Goal: Task Accomplishment & Management: Complete application form

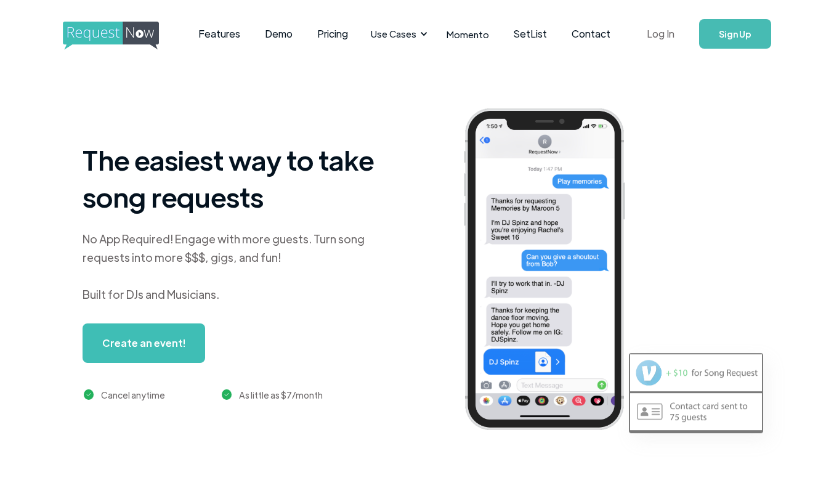
click at [671, 32] on link "Log In" at bounding box center [660, 33] width 52 height 43
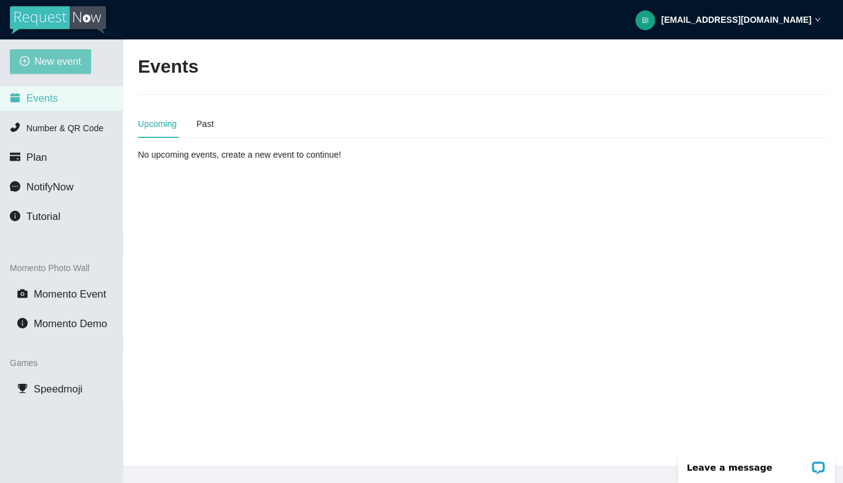
click at [77, 65] on span "New event" at bounding box center [57, 61] width 47 height 15
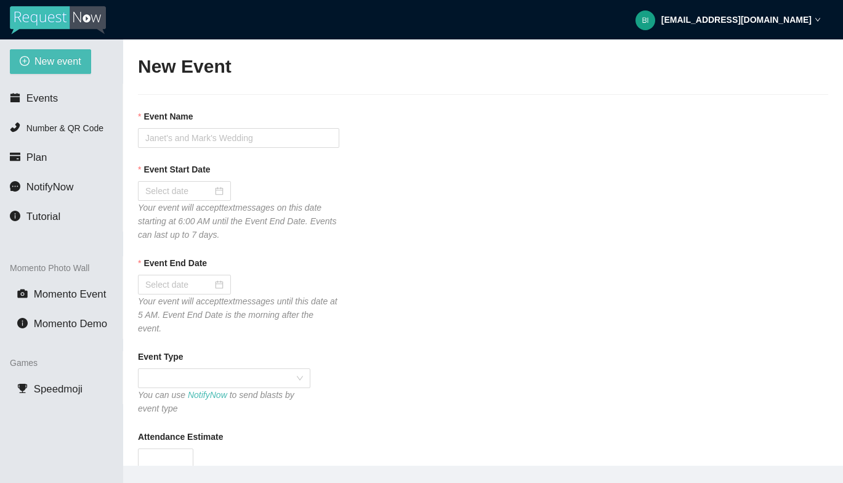
type textarea "[URL][DOMAIN_NAME] [GEOGRAPHIC_DATA]."
click at [256, 136] on input "Event Name" at bounding box center [238, 138] width 201 height 20
paste input "2025 Shorewood Kiwanis [PERSON_NAME] Cruise"
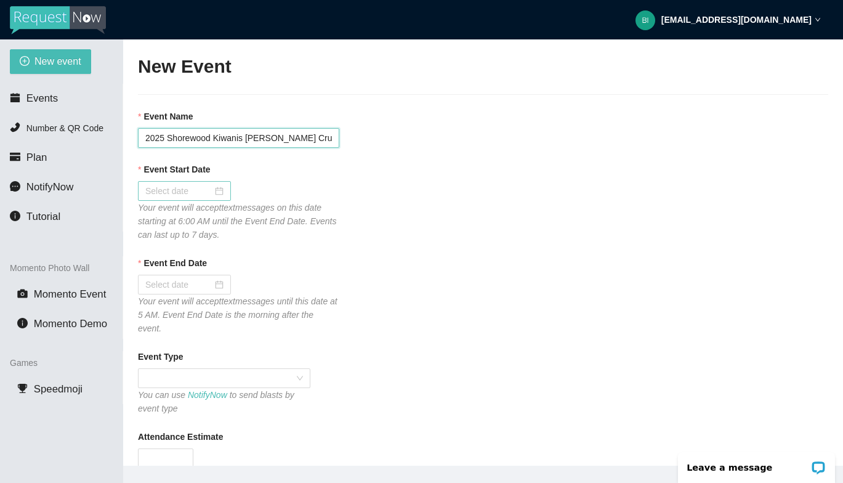
type input "2025 Shorewood Kiwanis [PERSON_NAME] Cruise"
click at [217, 190] on div at bounding box center [184, 191] width 78 height 14
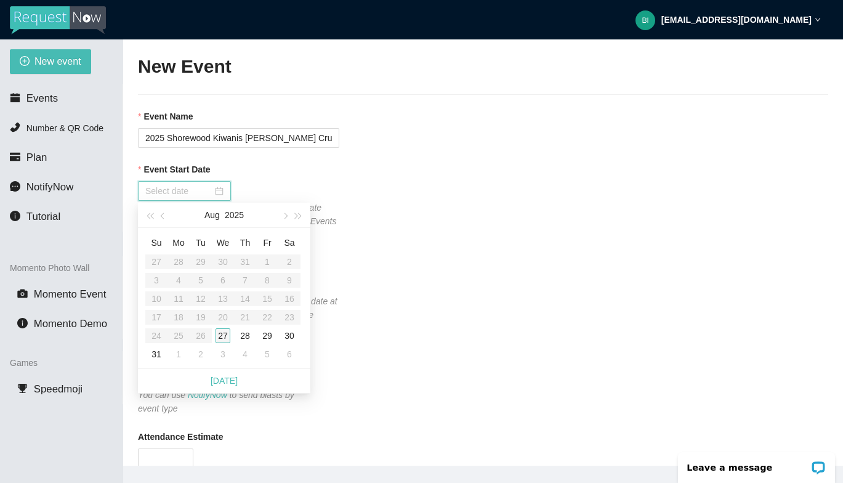
type input "[DATE]"
click at [222, 334] on div "27" at bounding box center [223, 335] width 15 height 15
type input "[DATE]"
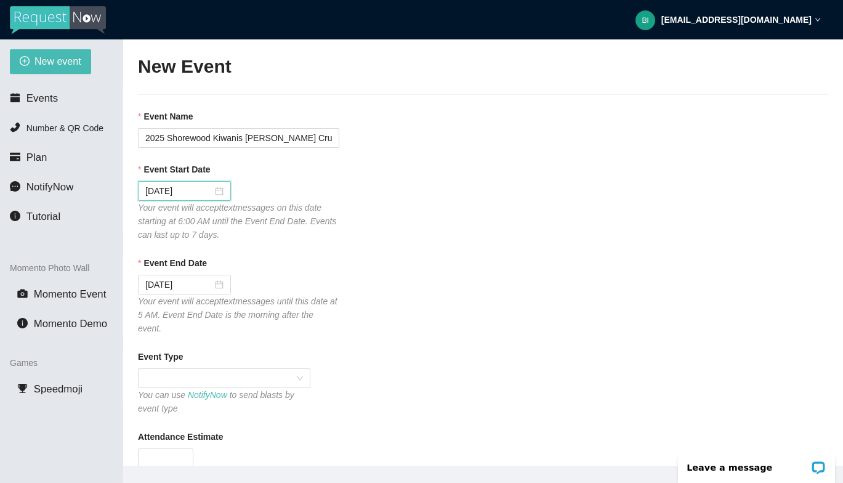
scroll to position [49, 0]
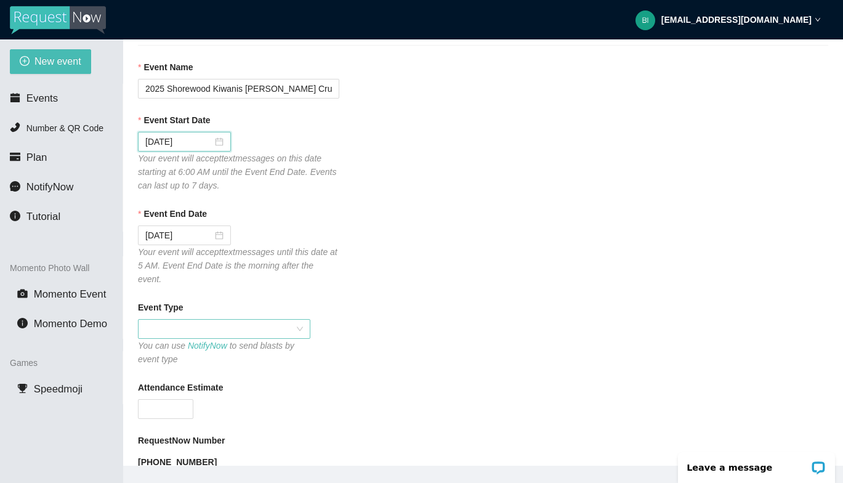
click at [225, 325] on span at bounding box center [224, 329] width 158 height 18
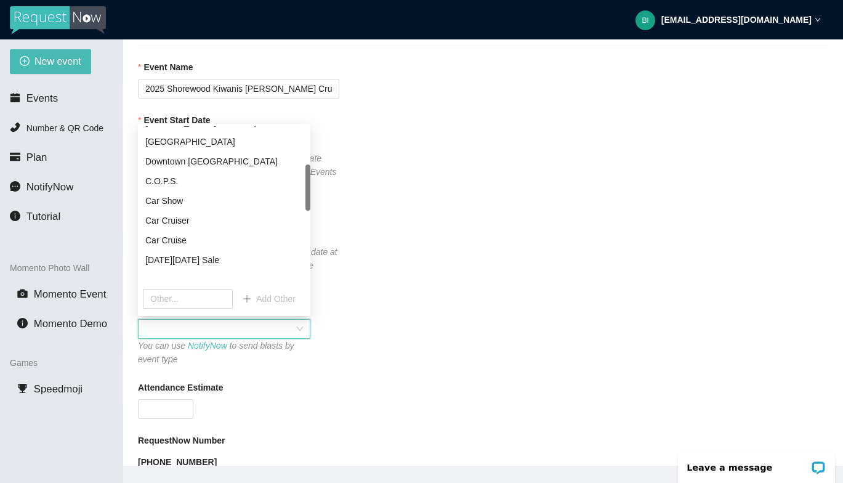
scroll to position [224, 0]
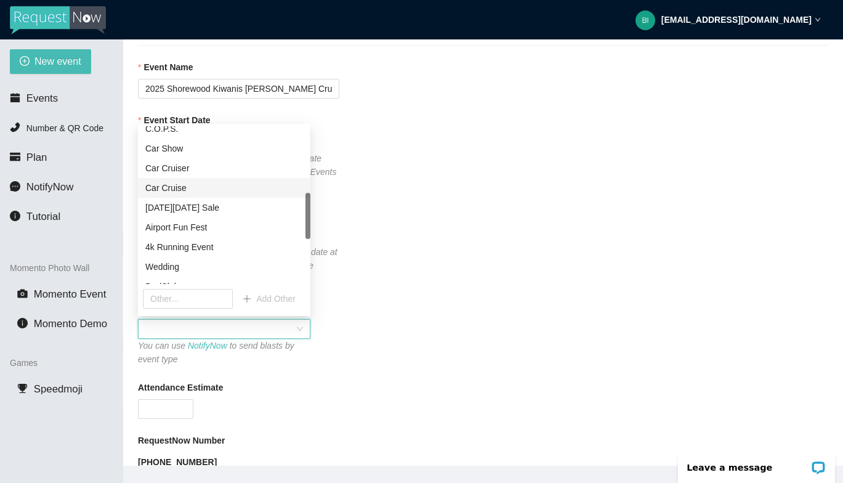
click at [227, 183] on div "Car Cruise" at bounding box center [224, 188] width 158 height 14
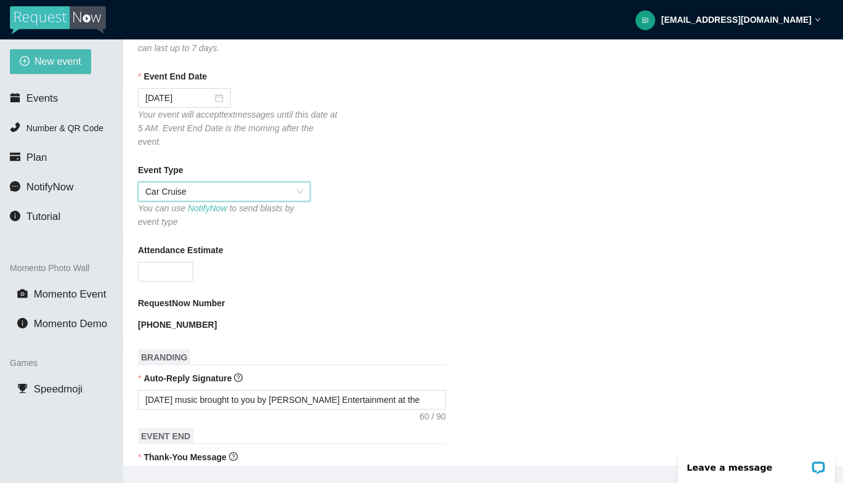
scroll to position [237, 0]
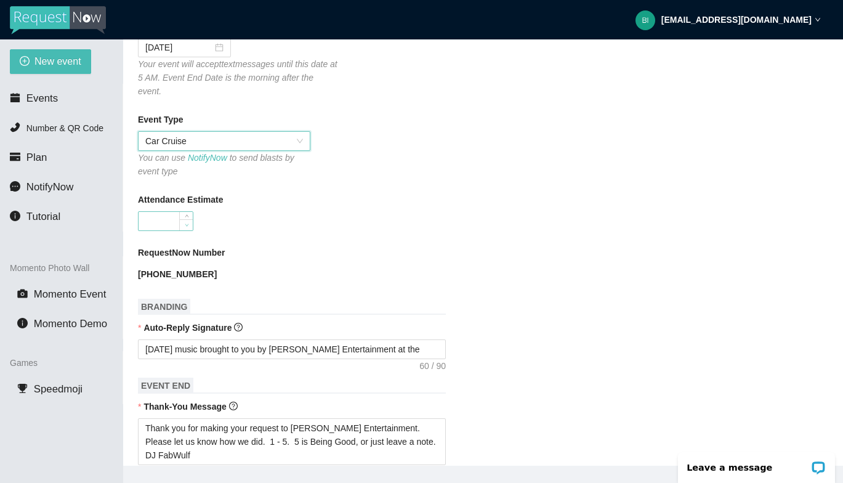
type input "0"
click at [182, 220] on span "Decrease Value" at bounding box center [186, 224] width 14 height 11
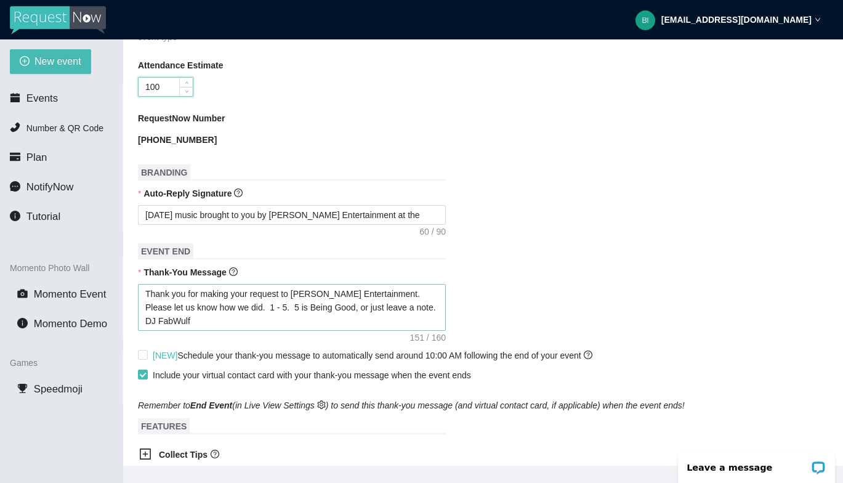
scroll to position [375, 0]
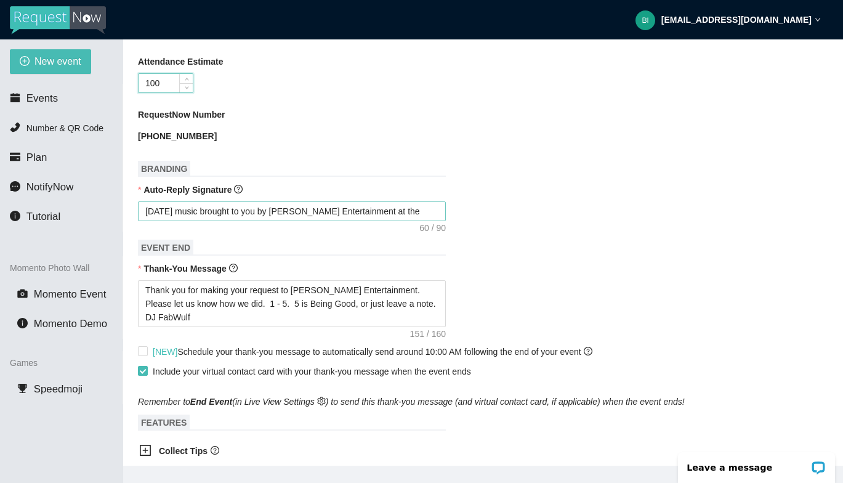
type input "100"
click at [417, 209] on textarea "[DATE] music brought to you by [PERSON_NAME] Entertainment at the" at bounding box center [292, 211] width 308 height 20
type textarea "[DATE] music brought to you by [PERSON_NAME] Entertainment at the"
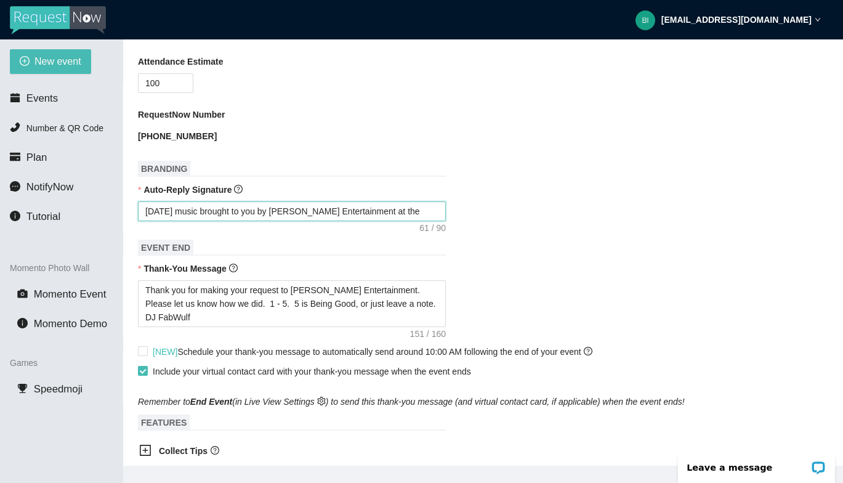
type textarea "[DATE] music brought to you by [PERSON_NAME] Entertainment at the"
type textarea "[DATE] music brought to you by [PERSON_NAME] Entertainment at th"
type textarea "[DATE] music brought to you by [PERSON_NAME] Entertainment at t"
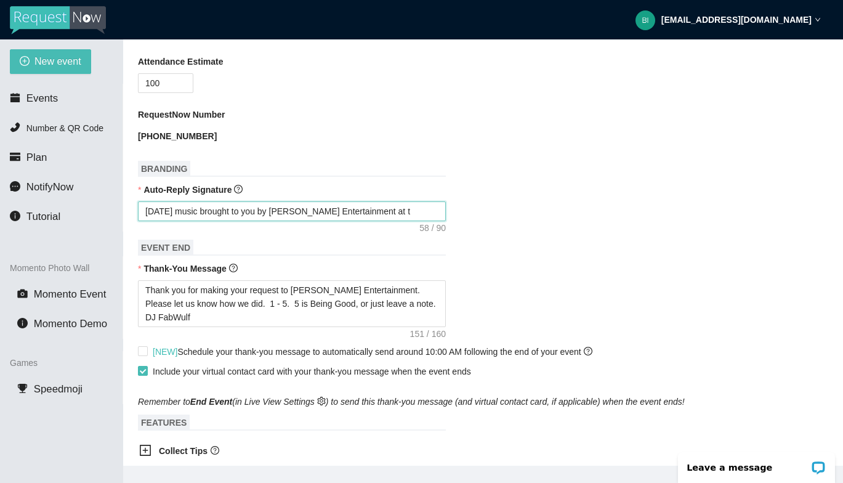
type textarea "[DATE] music brought to you by [PERSON_NAME] Entertainment at"
paste textarea "2025 Shorewood Kiwanis [PERSON_NAME] Cha"
type textarea "[DATE] music brought to you by [PERSON_NAME] Entertainment at [STREET_ADDRESS][…"
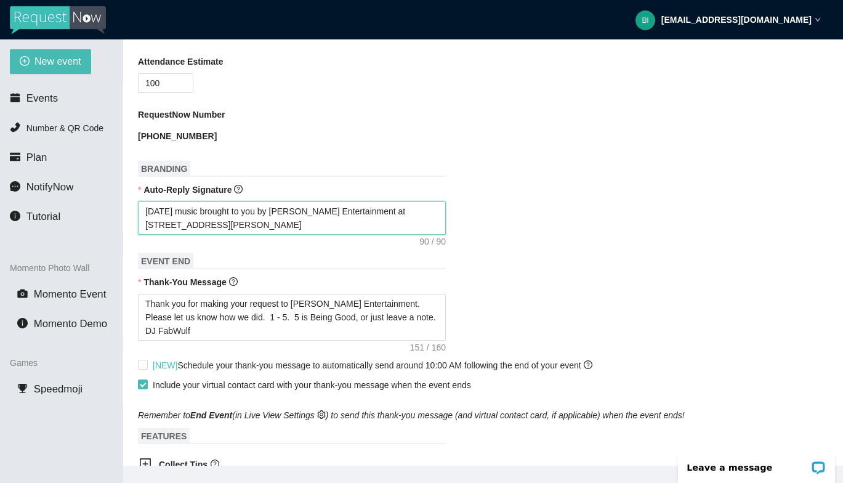
click at [300, 225] on textarea "[DATE] music brought to you by [PERSON_NAME] Entertainment at [STREET_ADDRESS][…" at bounding box center [292, 217] width 308 height 33
type textarea "[DATE] music brought to you by [PERSON_NAME] Entertainment at [STREET_ADDRESS][…"
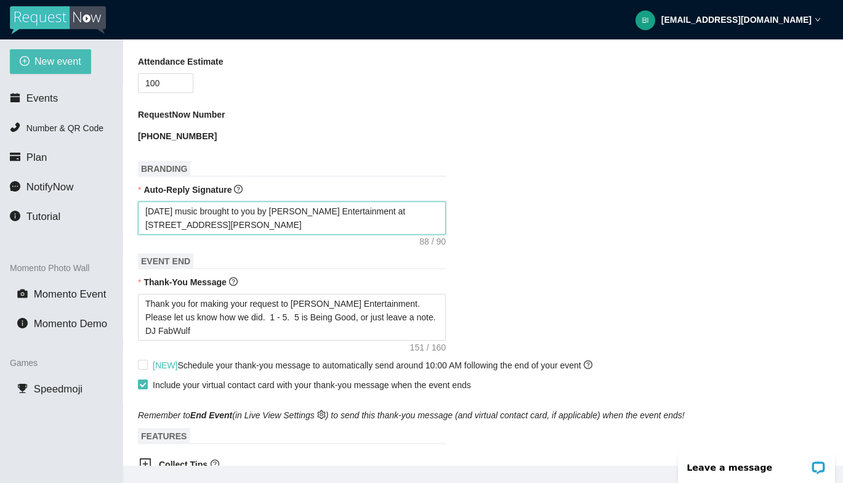
type textarea "[DATE] music brought to you by [PERSON_NAME] Entertainment at [STREET_ADDRESS][…"
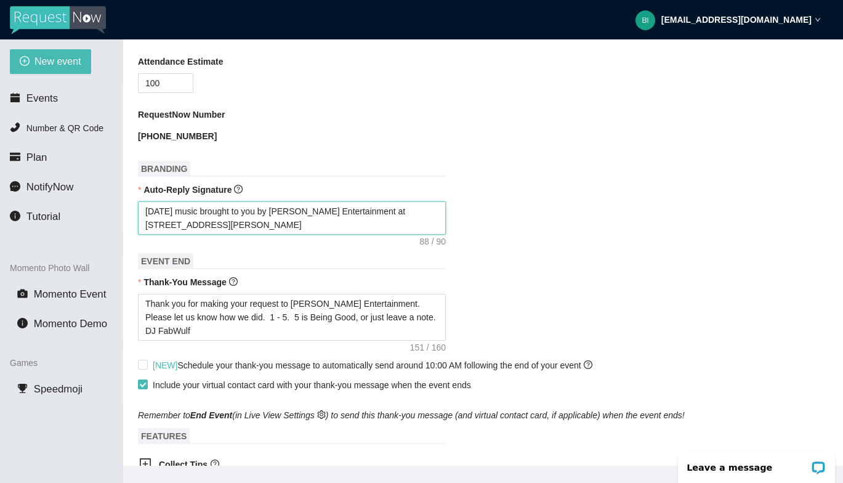
type textarea "[DATE] music brought to you by [PERSON_NAME] Entertainment at [STREET_ADDRESS][…"
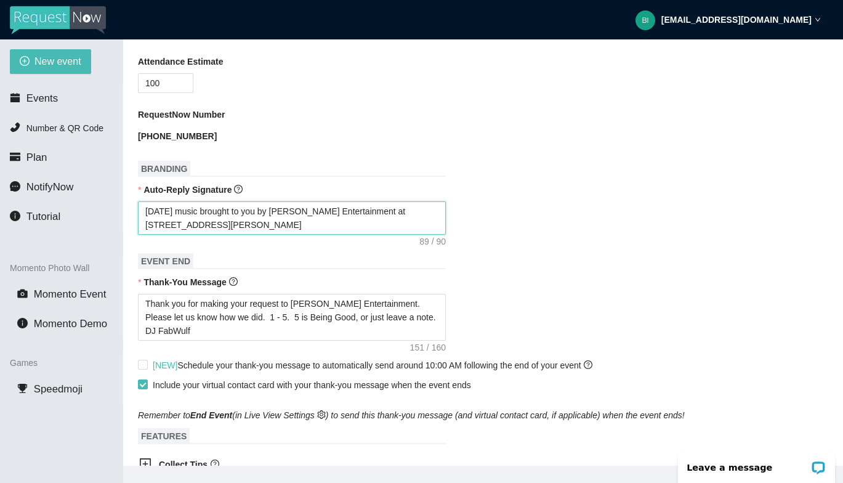
type textarea "[DATE] music brought to you by [PERSON_NAME] Entertainment at [STREET_ADDRESS] …"
click at [176, 208] on textarea "[DATE] music brought to you by [PERSON_NAME] Entertainment at [STREET_ADDRESS] …" at bounding box center [292, 217] width 308 height 33
type textarea "[DATE]' music brought to you by [PERSON_NAME] Entertainment at [STREET_ADDRESS]…"
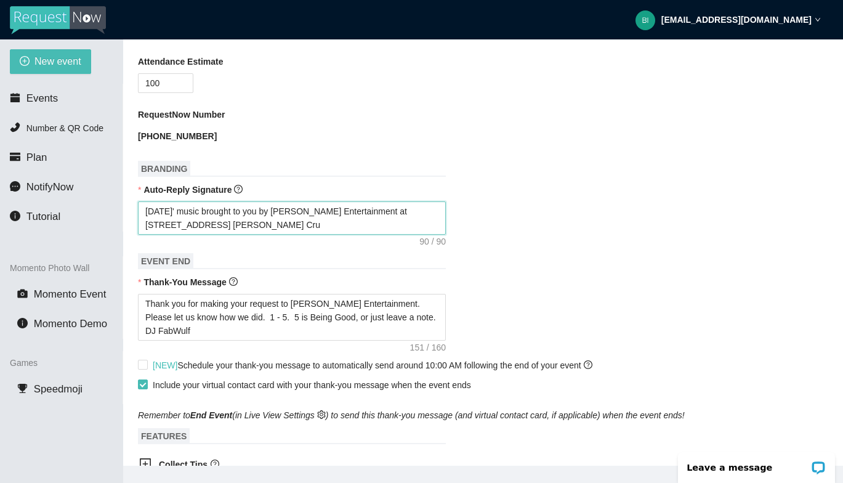
type textarea "[DATE] music brought to you by [PERSON_NAME] Entertainment at [STREET_ADDRESS] …"
type textarea "Toda music brought to you by [PERSON_NAME] Entertainment at [STREET_ADDRESS] [P…"
type textarea "[PERSON_NAME] music brought to you by [PERSON_NAME] Entertainment at [STREET_AD…"
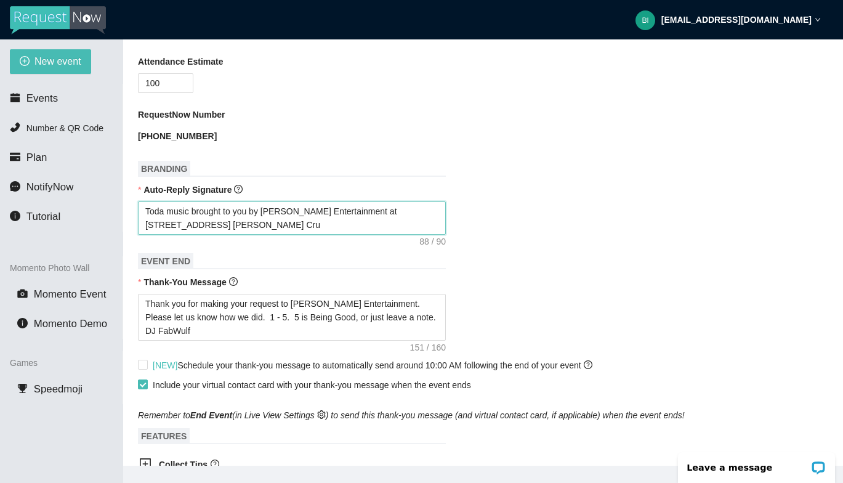
type textarea "[PERSON_NAME] music brought to you by [PERSON_NAME] Entertainment at [STREET_AD…"
type textarea "To music brought to you by [PERSON_NAME] Entertainment at [STREET_ADDRESS] [PER…"
type textarea "T music brought to you by [PERSON_NAME] Entertainment at [STREET_ADDRESS] [PERS…"
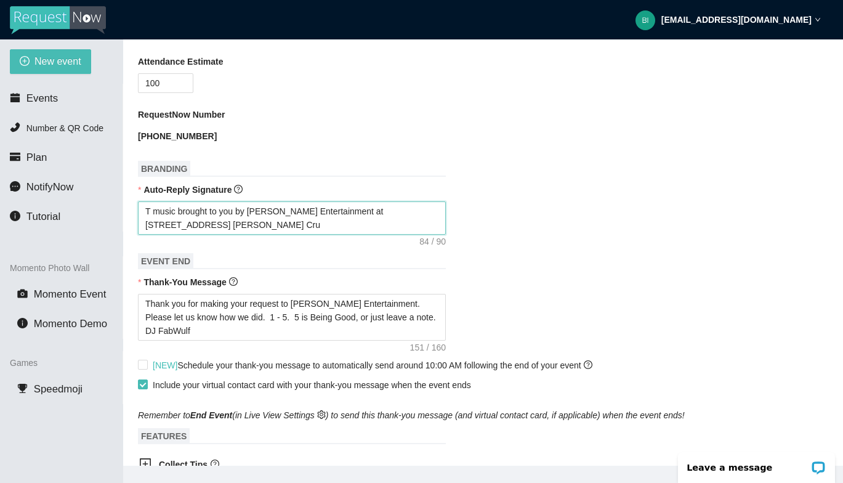
type textarea "music brought to you by [PERSON_NAME] Entertainment at 2025 Shorewood Kiwanis […"
type textarea "msic brought to you by [PERSON_NAME] Entertainment at [STREET_ADDRESS] [PERSON_…"
type textarea "sic brought to you by [PERSON_NAME] Entertainment at 2025 Shorewood Kiwanis [PE…"
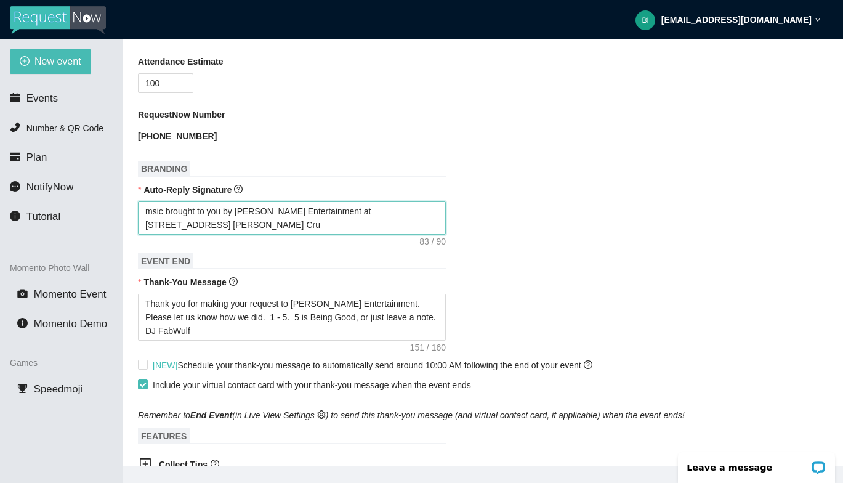
type textarea "sic brought to you by [PERSON_NAME] Entertainment at 2025 Shorewood Kiwanis [PE…"
type textarea "Msic brought to you by [PERSON_NAME] Entertainment at [STREET_ADDRESS] [PERSON_…"
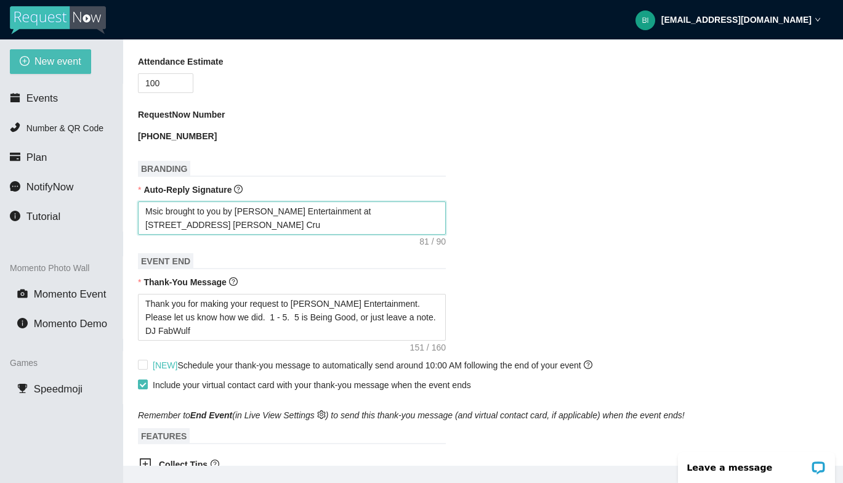
type textarea "Music brought to you by [PERSON_NAME] Entertainment at 2025 Shorewood Kiwanis […"
click at [242, 225] on textarea "Music brought to you by [PERSON_NAME] Entertainment at 2025 Shorewood Kiwanis […" at bounding box center [292, 217] width 308 height 33
type textarea "Music brought to you by [PERSON_NAME] Entertainment at 2025 Shorewood Kiwanis […"
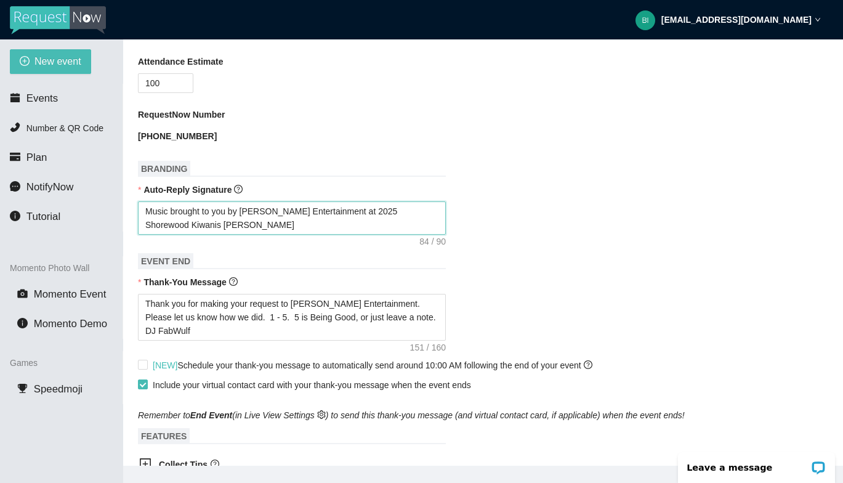
type textarea "Music brought to you by [PERSON_NAME] Entertainment at 2025 Shorewood Kiwanis […"
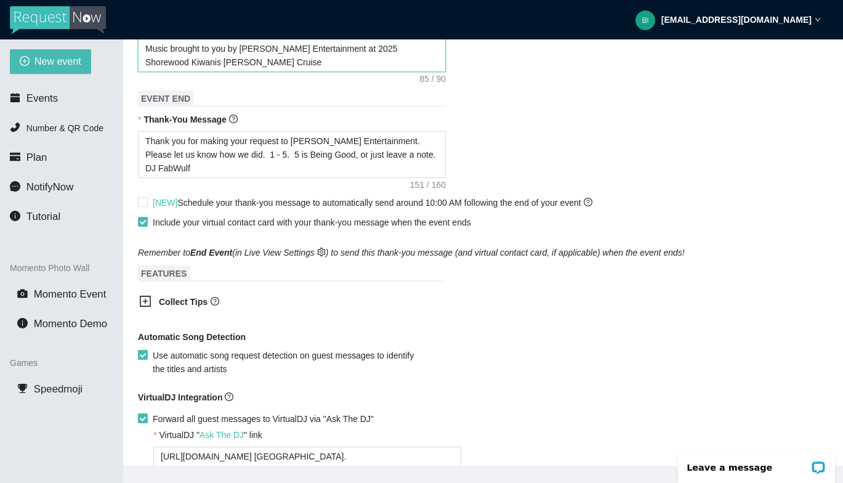
scroll to position [539, 0]
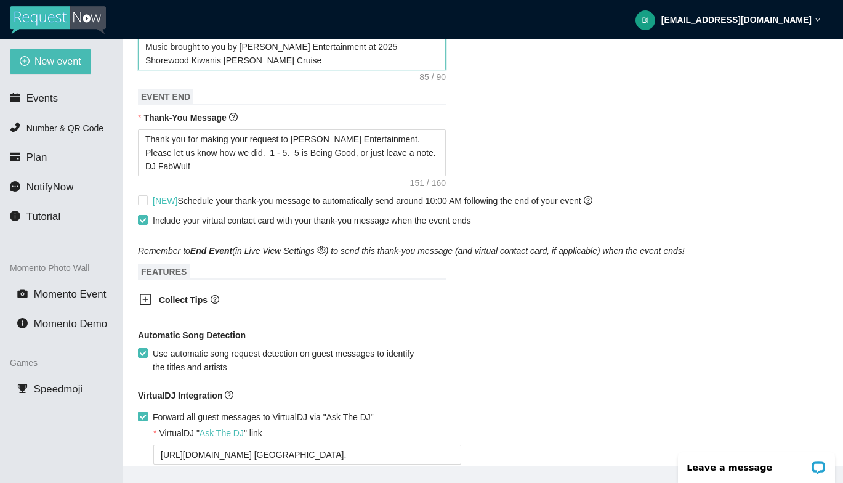
type textarea "Music brought to you by [PERSON_NAME] Entertainment at 2025 Shorewood Kiwanis […"
click at [143, 295] on icon "plus-square" at bounding box center [145, 299] width 12 height 12
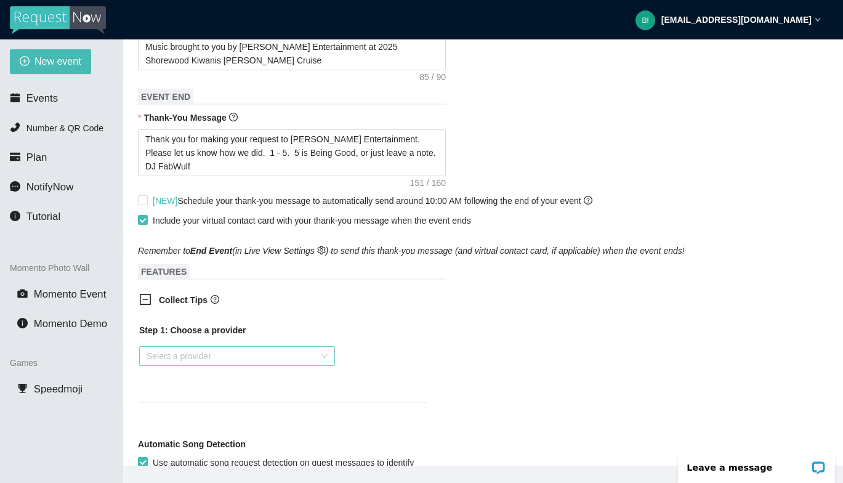
click at [214, 357] on input "search" at bounding box center [233, 356] width 172 height 18
click at [206, 392] on div "Venmo" at bounding box center [237, 400] width 196 height 20
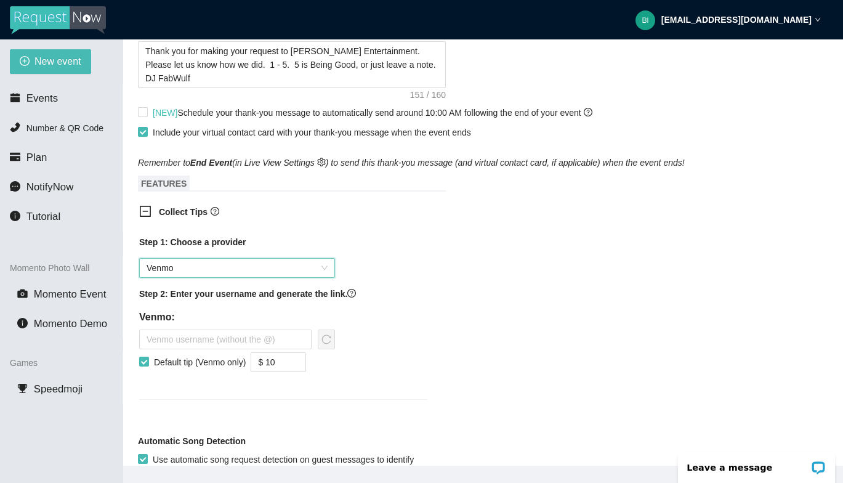
scroll to position [687, 0]
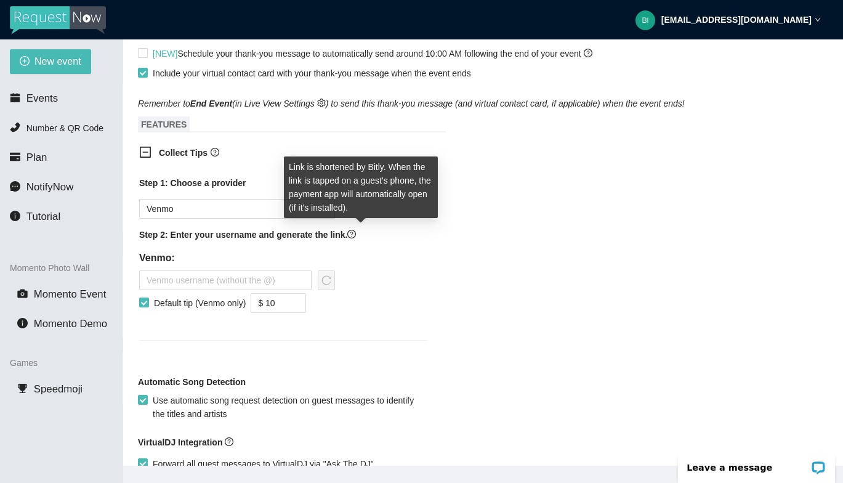
click at [353, 233] on icon "question-circle" at bounding box center [351, 234] width 3 height 5
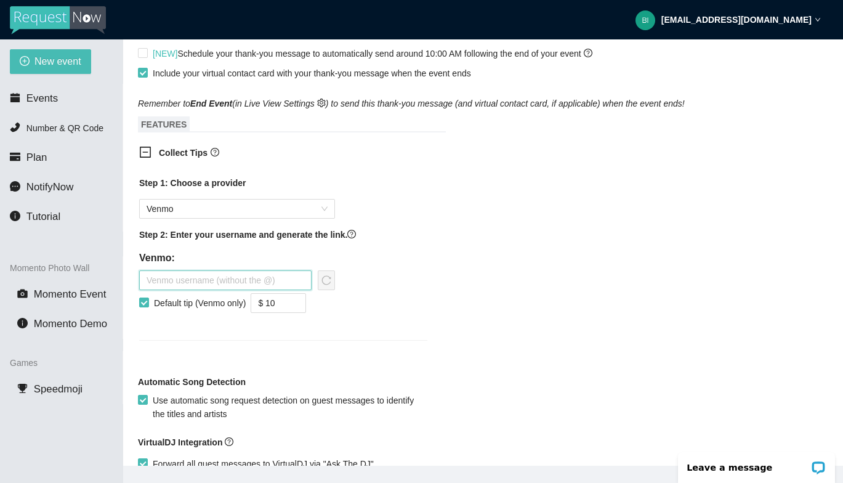
click at [303, 281] on input "text" at bounding box center [225, 280] width 172 height 20
click at [204, 283] on input "text" at bounding box center [225, 280] width 172 height 20
paste input "$"
type input "$"
paste input "$"
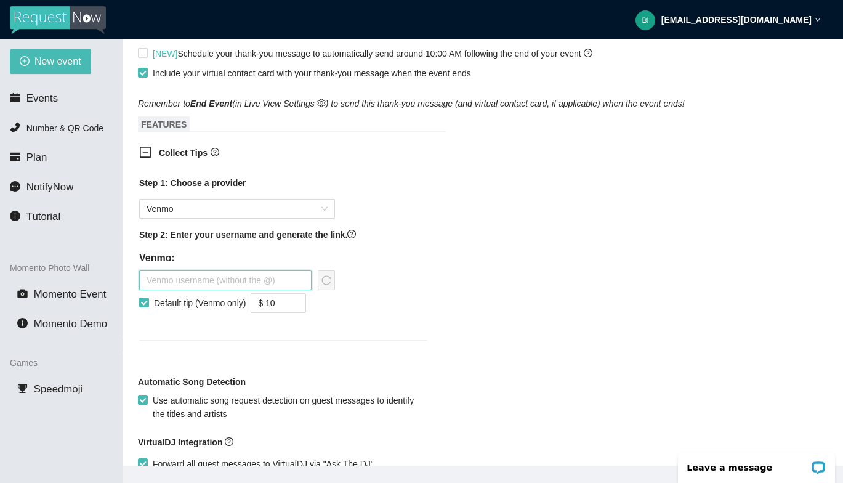
type input "$"
click at [212, 283] on input "text" at bounding box center [225, 280] width 172 height 20
paste input "$"
type input "$"
click at [202, 284] on input "text" at bounding box center [225, 280] width 172 height 20
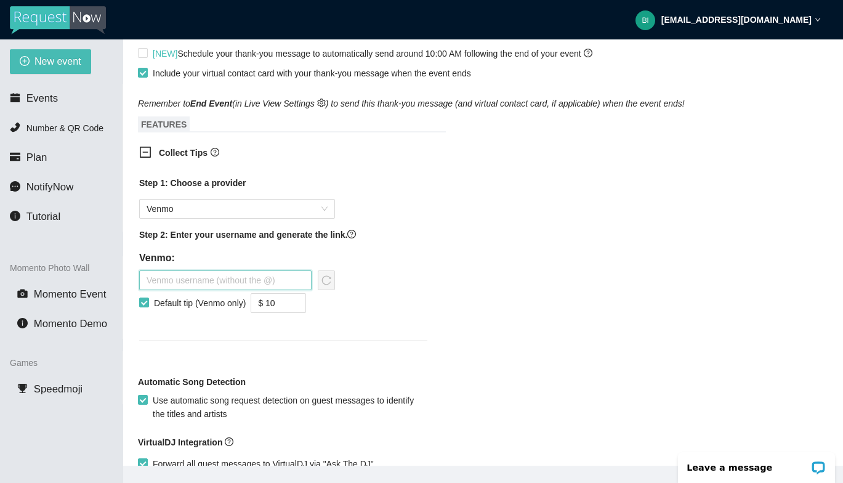
paste input "$"
type input "$"
click at [210, 273] on input "text" at bounding box center [225, 280] width 172 height 20
paste input "[PERSON_NAME]-482"
type input "[PERSON_NAME]-482"
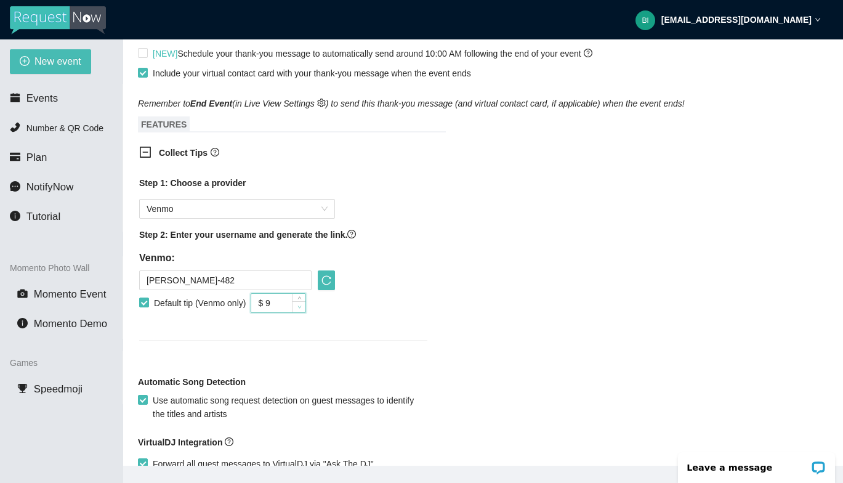
click at [296, 308] on span "Decrease Value" at bounding box center [299, 306] width 14 height 11
click at [302, 307] on icon "down" at bounding box center [299, 307] width 4 height 4
type input "$ 5"
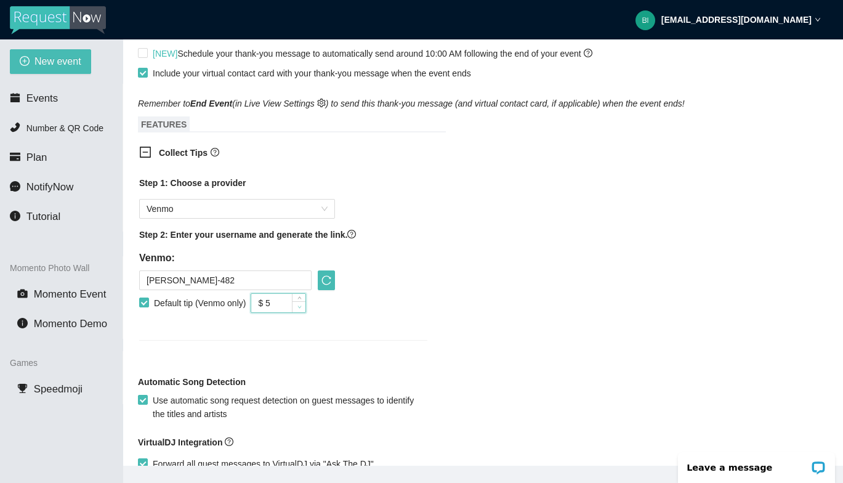
click at [302, 307] on icon "down" at bounding box center [299, 307] width 4 height 4
click at [400, 330] on div "Step 1: Choose a provider Venmo Step 2: Enter your username and generate the li…" at bounding box center [283, 266] width 308 height 194
click at [404, 329] on div "Step 1: Choose a provider Venmo Step 2: Enter your username and generate the li…" at bounding box center [283, 266] width 308 height 194
click at [322, 278] on icon "reload" at bounding box center [326, 280] width 10 height 10
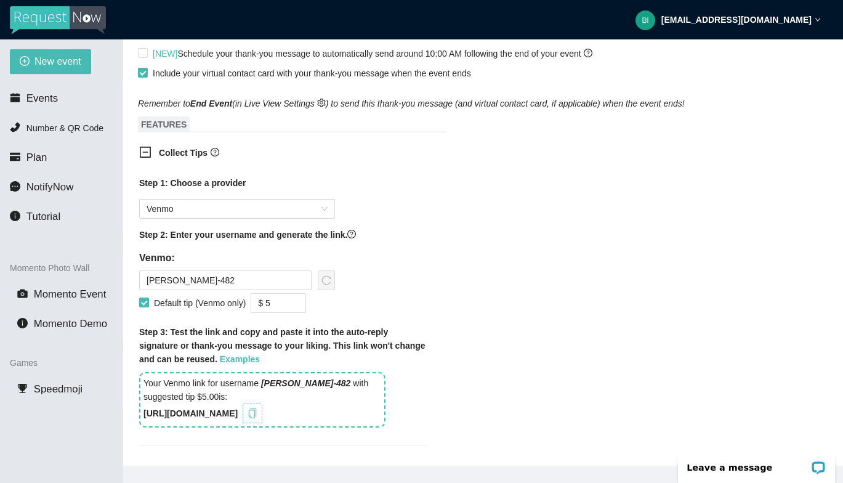
click at [257, 409] on icon "copy" at bounding box center [253, 413] width 10 height 10
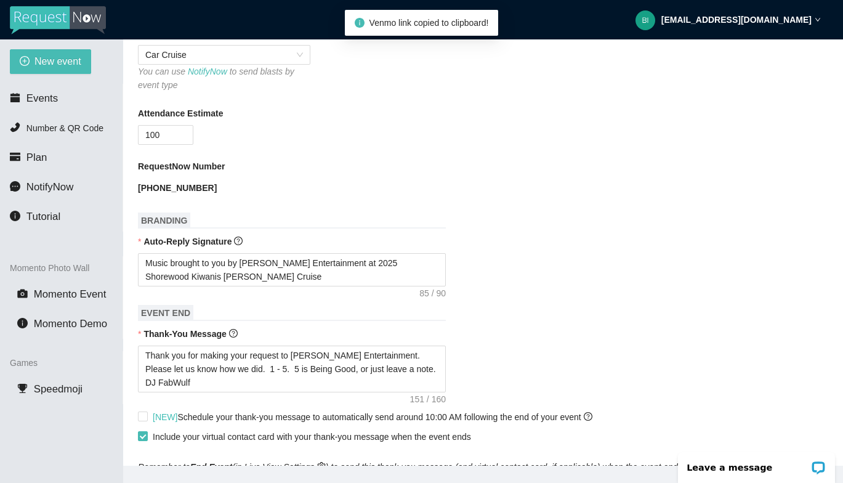
scroll to position [316, 0]
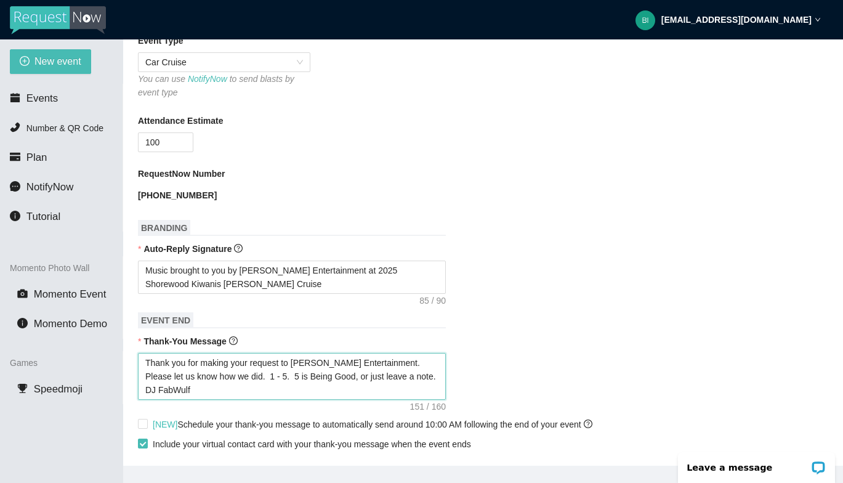
drag, startPoint x: 417, startPoint y: 373, endPoint x: 227, endPoint y: 356, distance: 191.7
click at [227, 356] on textarea "Thank you for making your request to [PERSON_NAME] Entertainment. Please let us…" at bounding box center [292, 376] width 308 height 47
click at [219, 384] on textarea "Thank you for making your request to [PERSON_NAME] Entertainment. Please let us…" at bounding box center [292, 376] width 308 height 47
drag, startPoint x: 217, startPoint y: 392, endPoint x: 135, endPoint y: 361, distance: 86.9
click at [135, 361] on main "New Event Event Name [STREET_ADDRESS] [PERSON_NAME] Cruise Event Start Date [DA…" at bounding box center [483, 252] width 720 height 426
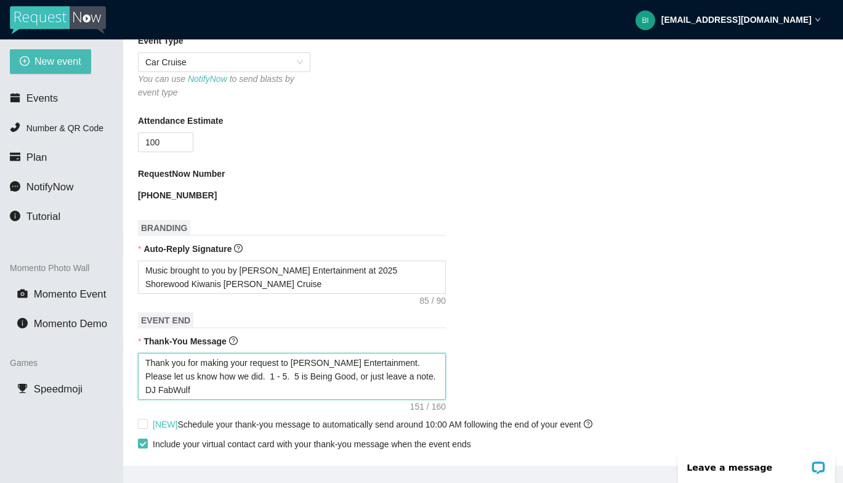
click at [291, 379] on textarea "Thank you for making your request to [PERSON_NAME] Entertainment. Please let us…" at bounding box center [292, 376] width 308 height 47
click at [394, 359] on textarea "Thank you for making your request to [PERSON_NAME] Entertainment. Please let us…" at bounding box center [292, 376] width 308 height 47
type textarea "Thank you for making your request to [PERSON_NAME] Entertainment. TPlease let u…"
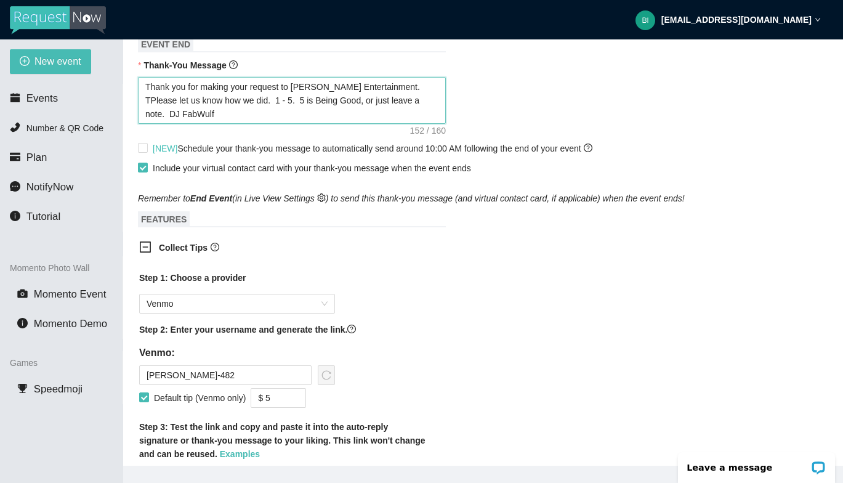
click at [400, 89] on textarea "Thank you for making your request to [PERSON_NAME] Entertainment. TPlease let u…" at bounding box center [292, 100] width 308 height 47
type textarea "Thank you for making your request to [PERSON_NAME] Entertainment. TIPlease let …"
type textarea "Thank you for making your request to [PERSON_NAME] Entertainment. TIPPlease let…"
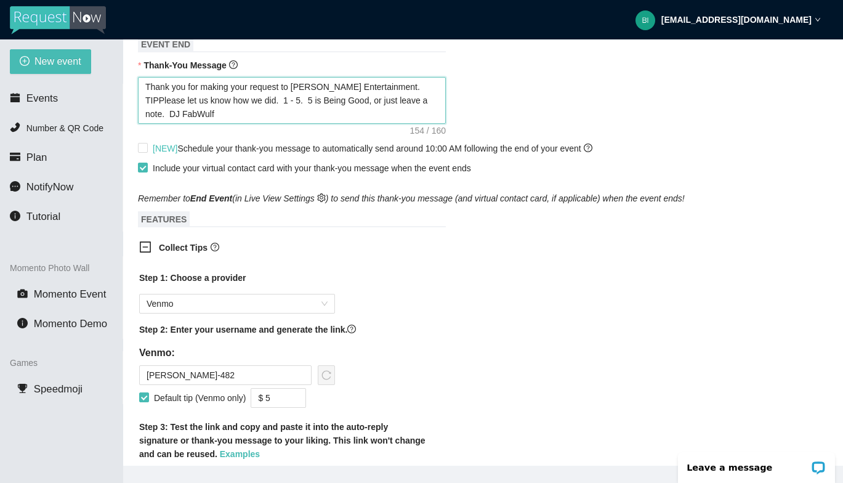
type textarea "Thank you for making your request to [PERSON_NAME] Entertainment. TIPlease let …"
type textarea "Thank you for making your request to [PERSON_NAME] Entertainment. TIPPlease let…"
type textarea "Thank you for making your request to [PERSON_NAME] Entertainment. TIPSPlease le…"
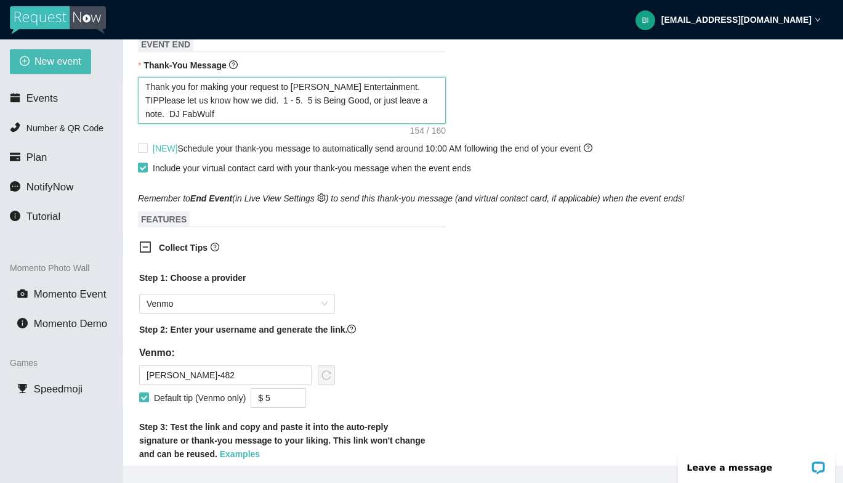
type textarea "Thank you for making your request to [PERSON_NAME] Entertainment. TIPSPlease le…"
type textarea "Thank you for making your request to [PERSON_NAME] Entertainment. TIPPlease let…"
type textarea "Thank you for making your request to [PERSON_NAME] Entertainment. TIP'Please le…"
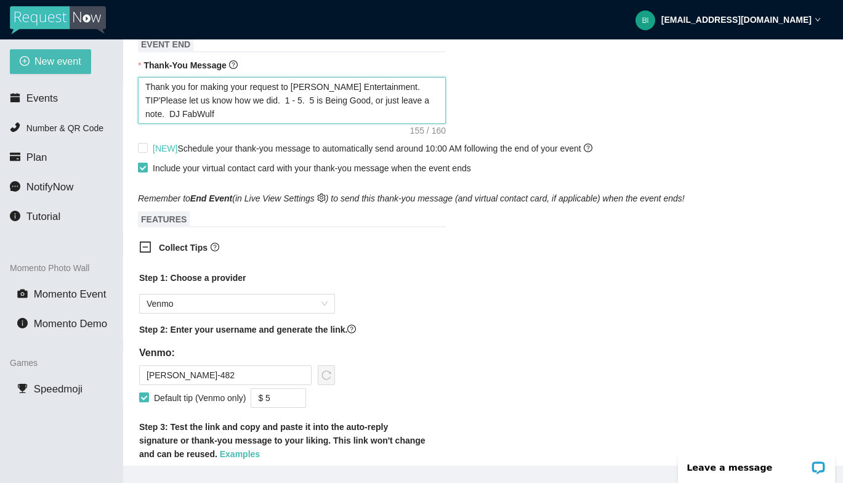
type textarea "Thank you for making your request to [PERSON_NAME] Entertainment. TIP'SPlease l…"
type textarea "Thank you for making your request to [PERSON_NAME] Entertainment. TIP'S Please …"
type textarea "Thank you for making your request to [PERSON_NAME] Entertainment. TIP'S aPlease…"
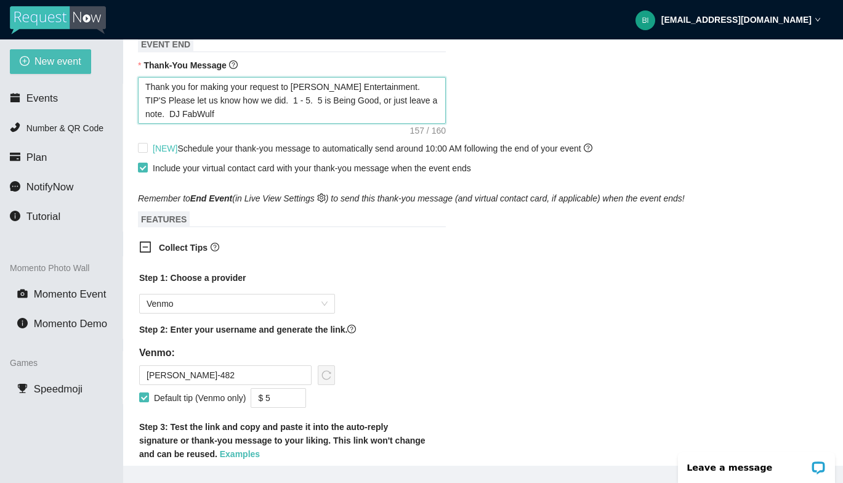
type textarea "Thank you for making your request to [PERSON_NAME] Entertainment. TIP'S aPlease…"
type textarea "Thank you for making your request to [PERSON_NAME] Entertainment. TIP'S arPleas…"
type textarea "Thank you for making your request to [PERSON_NAME] Entertainment. TIP'S arePlea…"
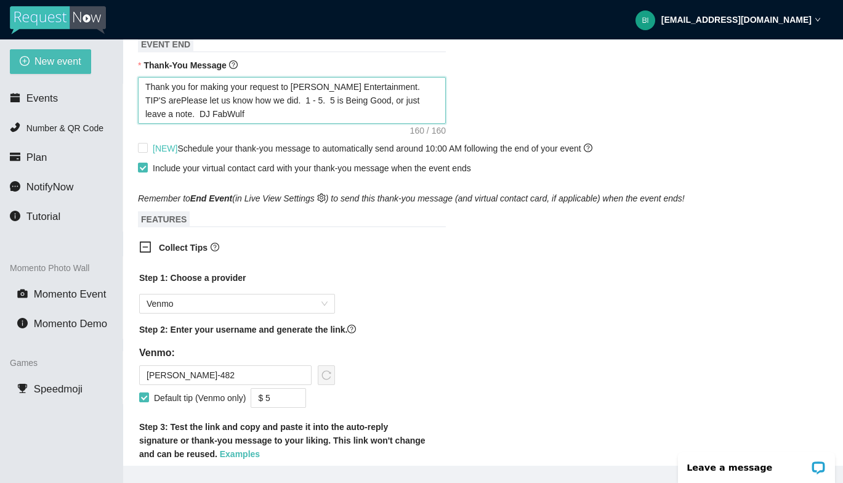
type textarea "Thank you for making your request to [PERSON_NAME] Entertainment. TIP'S arePlea…"
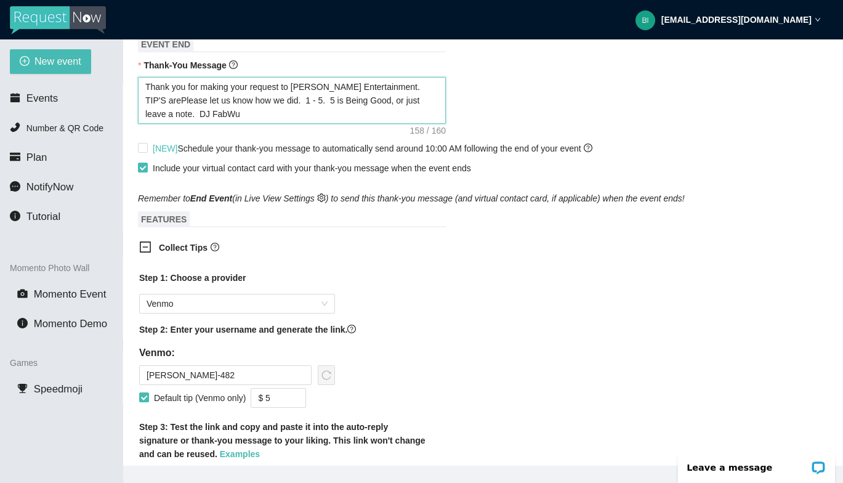
type textarea "Thank you for making your request to [PERSON_NAME] Entertainment. TIP'S arePlea…"
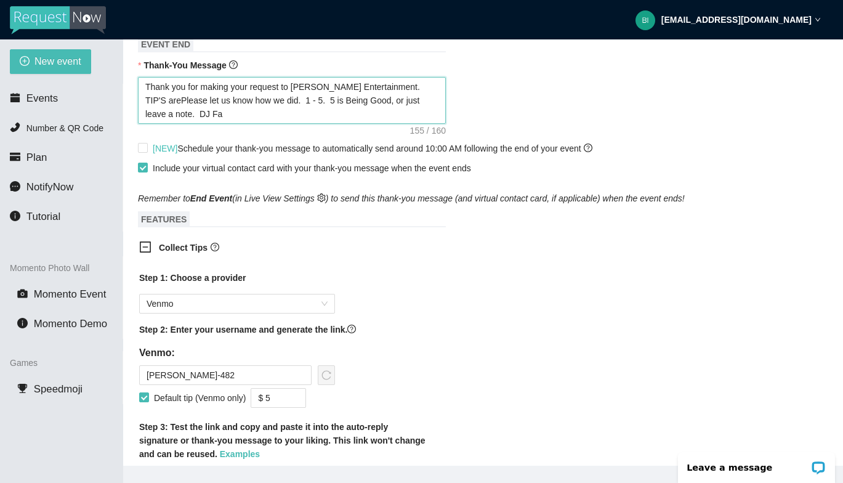
type textarea "Thank you for making your request to [PERSON_NAME] Entertainment. TIP'S arePlea…"
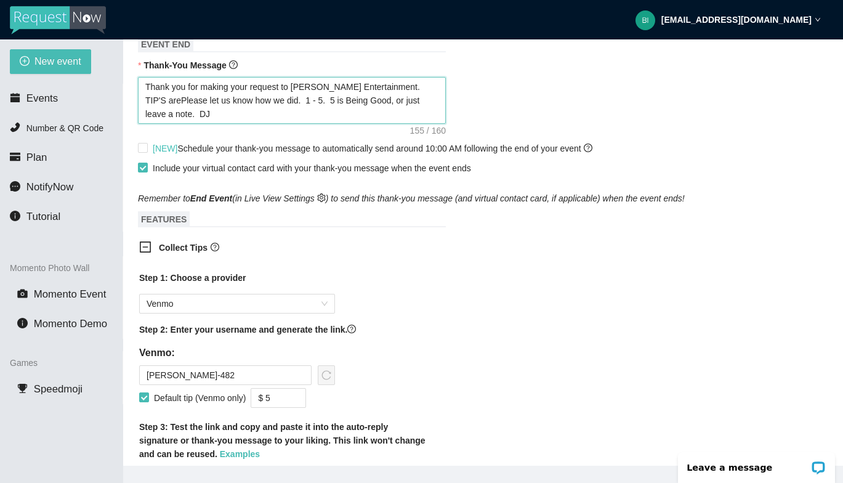
type textarea "Thank you for making your request to [PERSON_NAME] Entertainment. TIP'S arePlea…"
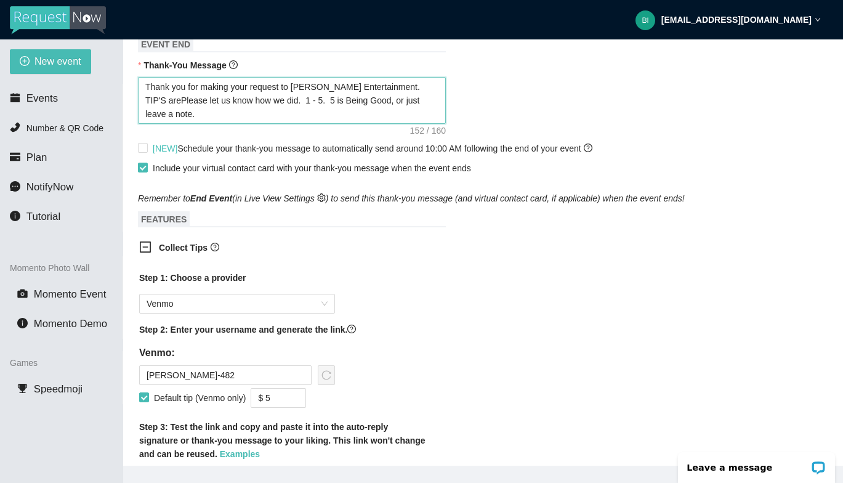
type textarea "Thank you for making your request to [PERSON_NAME] Entertainment. TIP'S arePlea…"
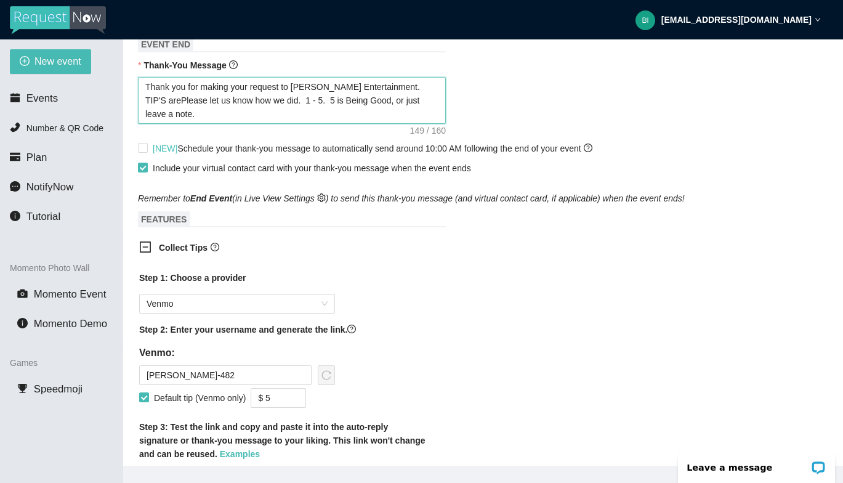
type textarea "Thank you for making your request to [PERSON_NAME] Entertainment. TIP'S arePlea…"
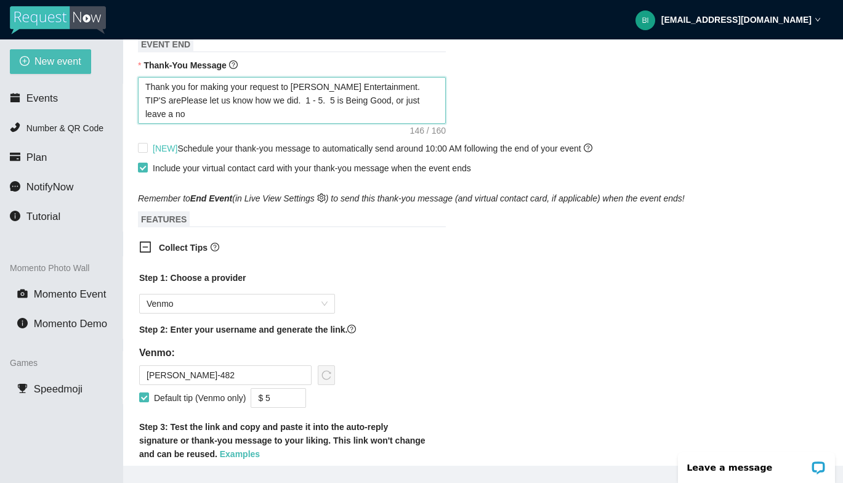
type textarea "Thank you for making your request to [PERSON_NAME] Entertainment. TIP'S arePlea…"
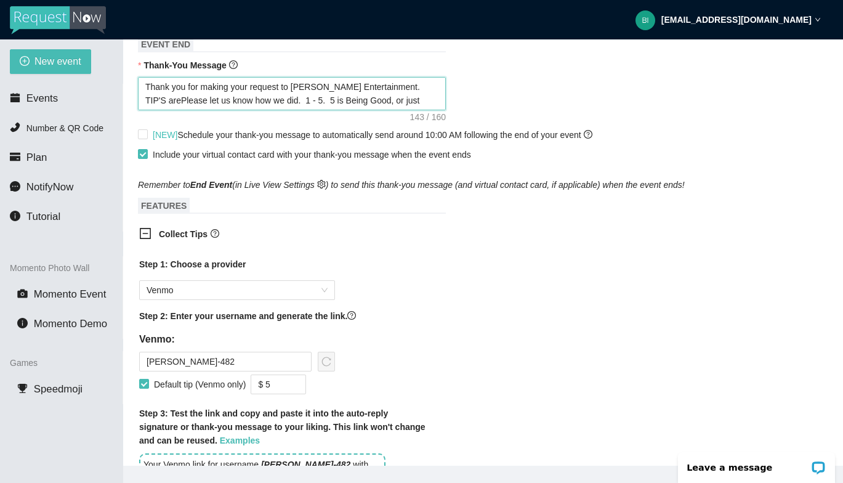
type textarea "Thank you for making your request to [PERSON_NAME] Entertainment. TIP'S arePlea…"
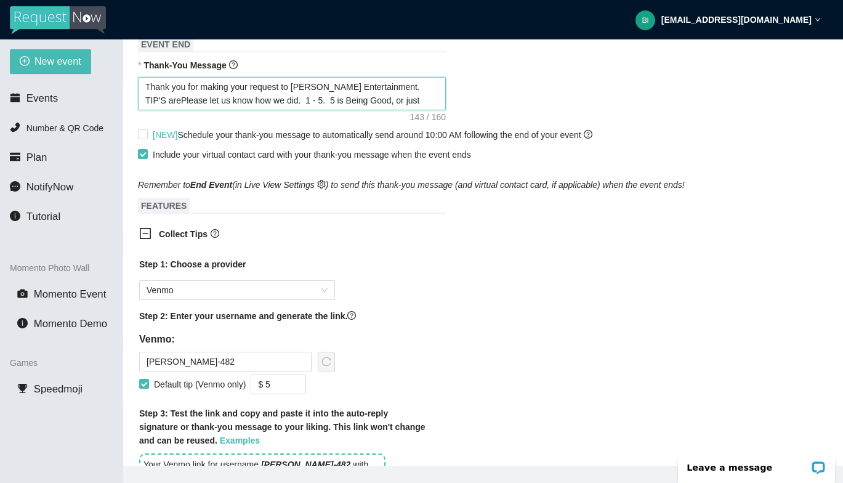
type textarea "Thank you for making your request to [PERSON_NAME] Entertainment. TIP'S arePlea…"
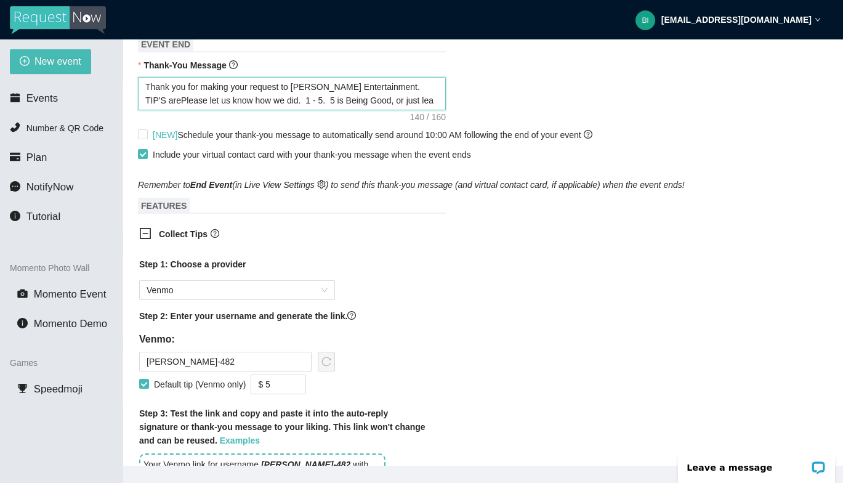
type textarea "Thank you for making your request to [PERSON_NAME] Entertainment. TIP'S arePlea…"
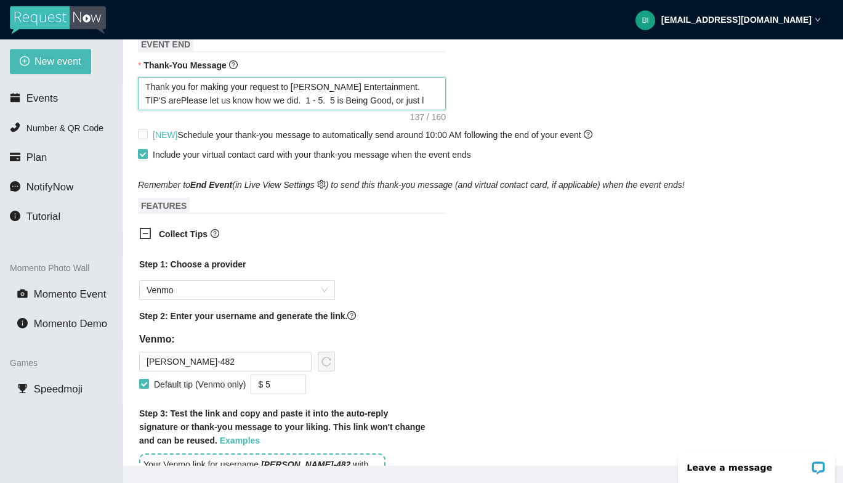
type textarea "Thank you for making your request to [PERSON_NAME] Entertainment. TIP'S arePlea…"
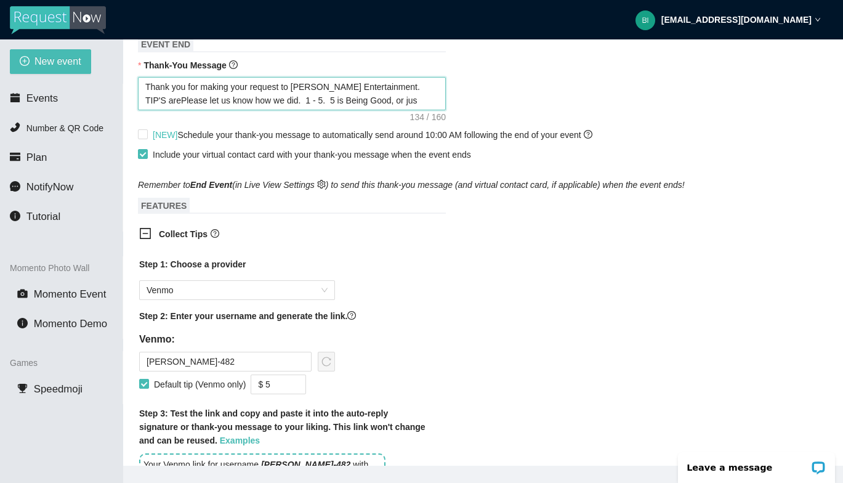
type textarea "Thank you for making your request to [PERSON_NAME] Entertainment. TIP'S arePlea…"
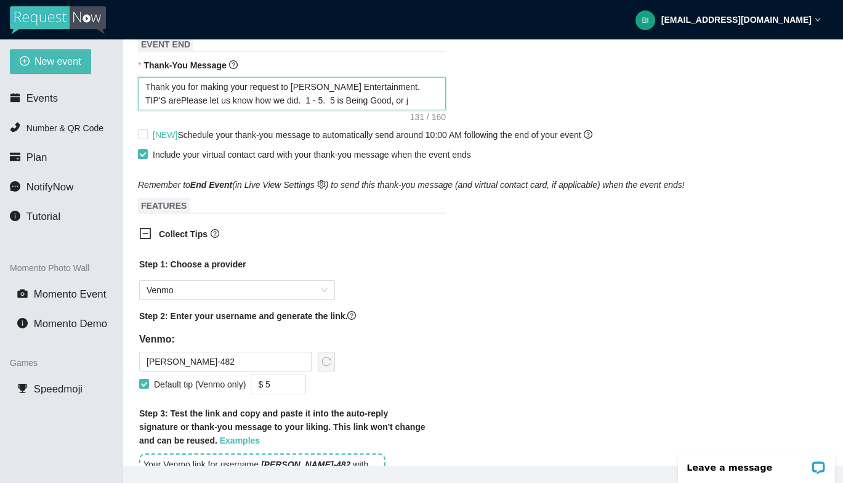
type textarea "Thank you for making your request to [PERSON_NAME] Entertainment. TIP'S arePlea…"
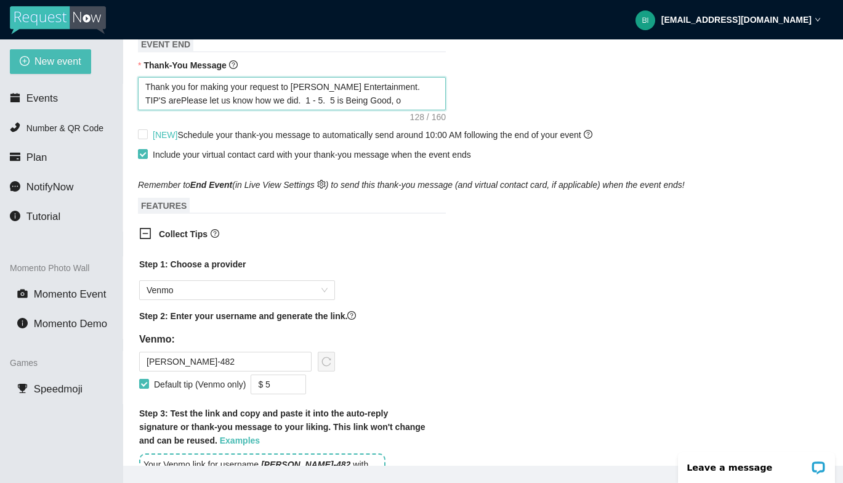
type textarea "Thank you for making your request to [PERSON_NAME] Entertainment. TIP'S arePlea…"
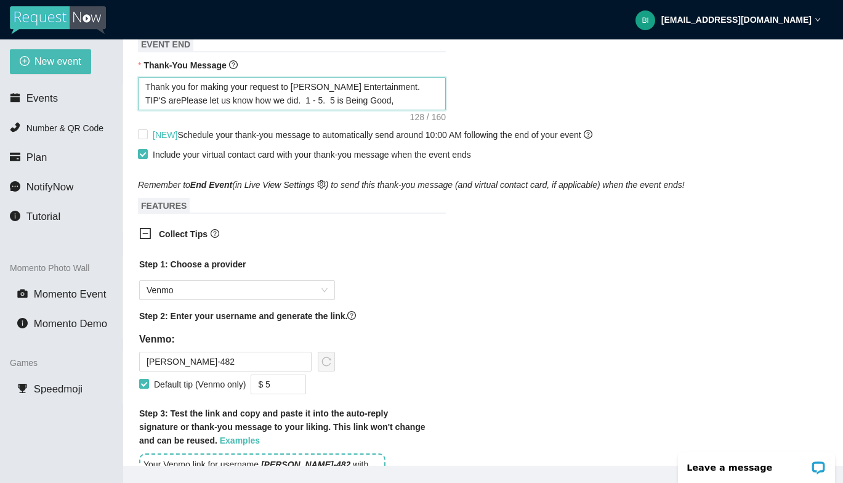
type textarea "Thank you for making your request to [PERSON_NAME] Entertainment. TIP'S arePlea…"
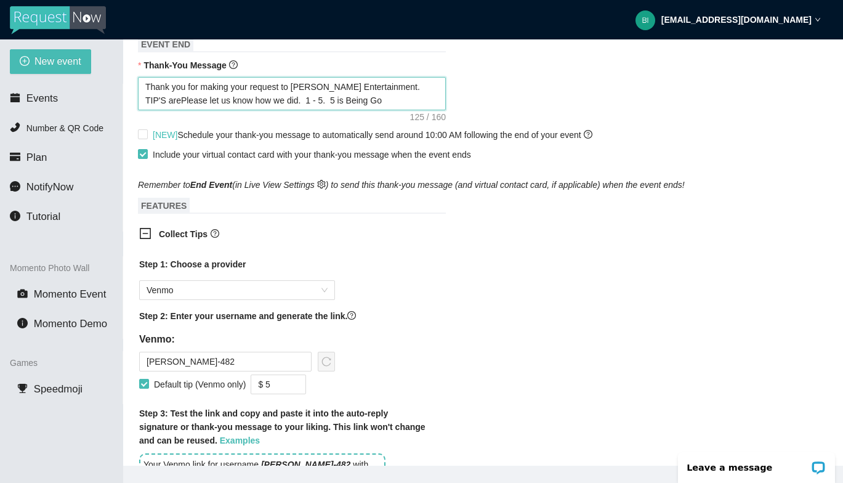
type textarea "Thank you for making your request to [PERSON_NAME] Entertainment. TIP'S arePlea…"
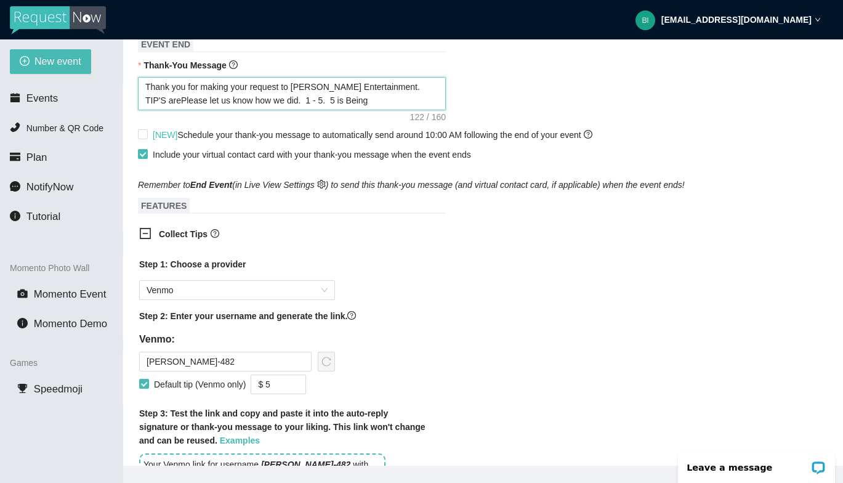
type textarea "Thank you for making your request to [PERSON_NAME] Entertainment. TIP'S arePlea…"
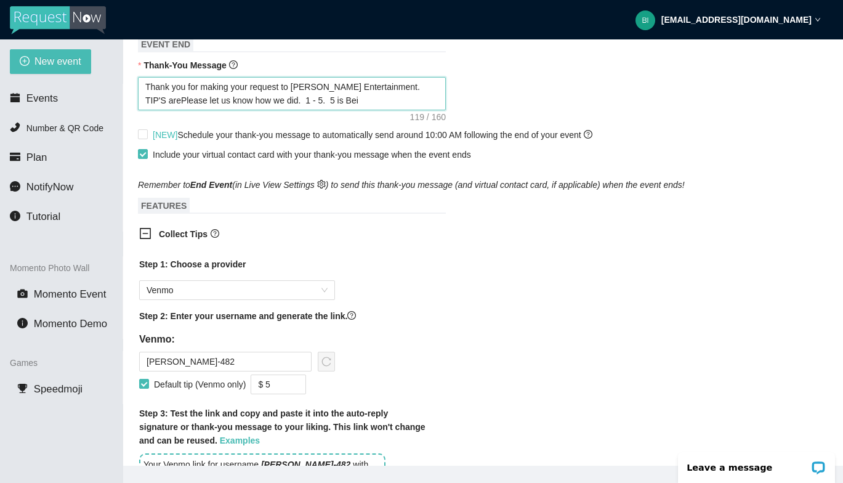
type textarea "Thank you for making your request to [PERSON_NAME] Entertainment. TIP'S arePlea…"
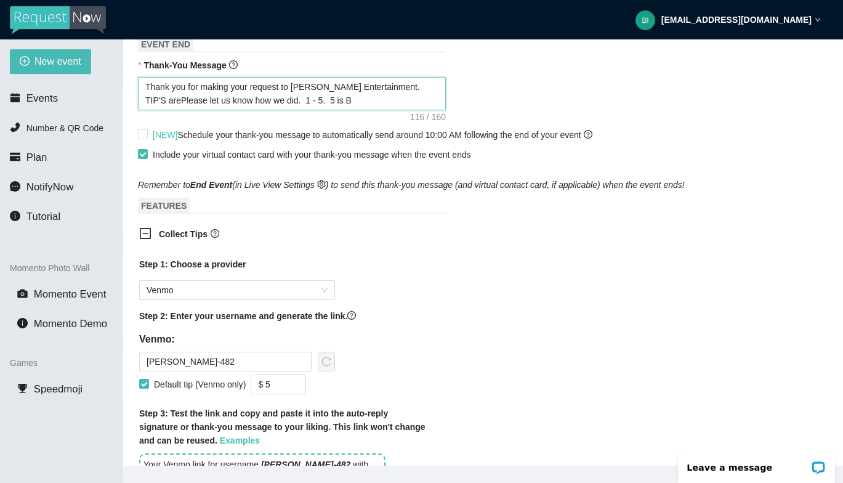
type textarea "Thank you for making your request to [PERSON_NAME] Entertainment. TIP'S arePlea…"
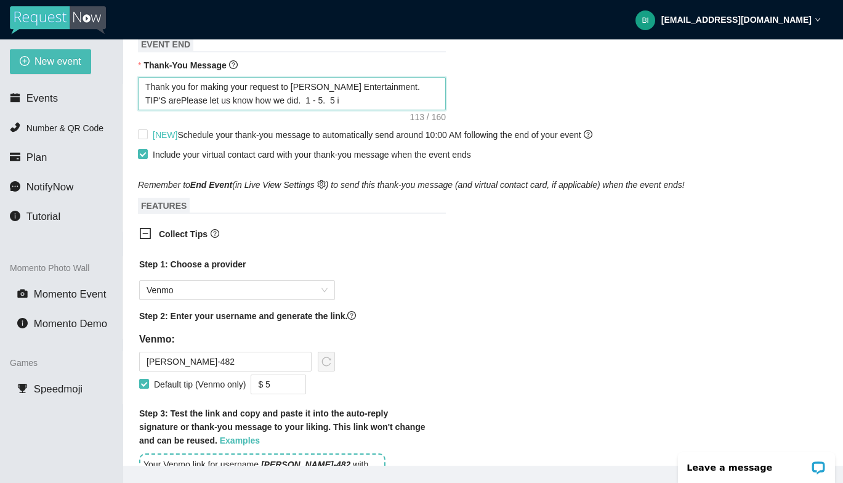
type textarea "Thank you for making your request to [PERSON_NAME] Entertainment. TIP'S arePlea…"
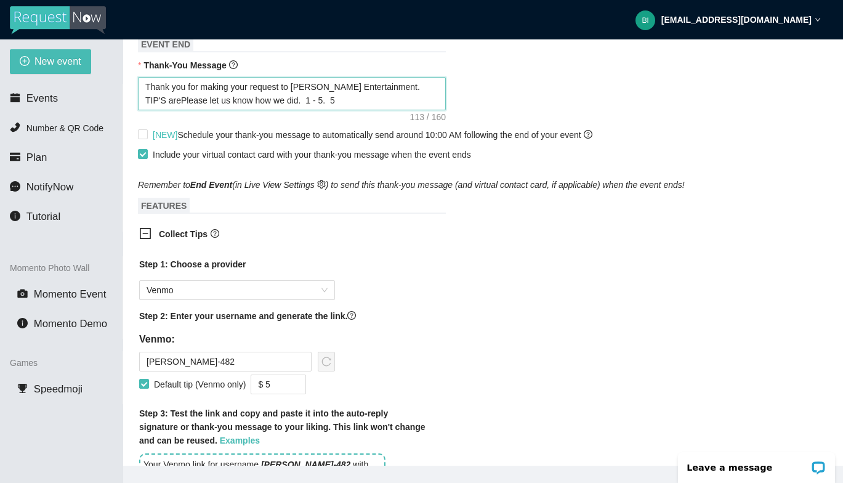
type textarea "Thank you for making your request to [PERSON_NAME] Entertainment. TIP'S arePlea…"
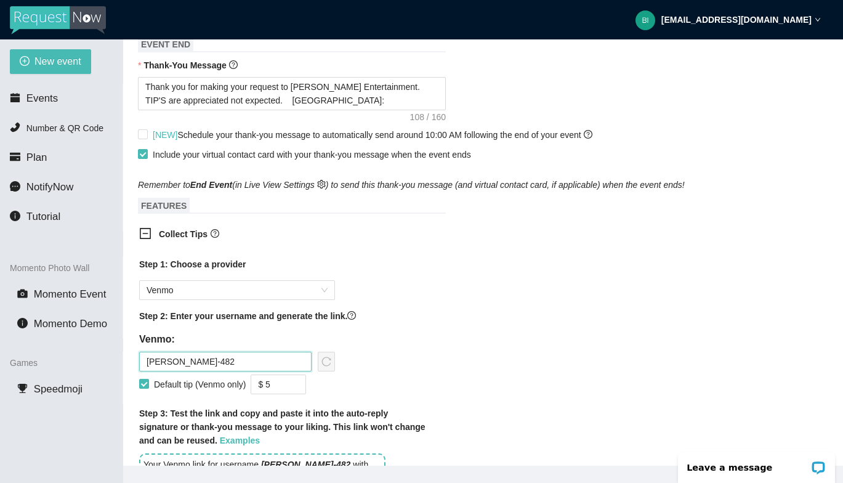
drag, startPoint x: 268, startPoint y: 363, endPoint x: 117, endPoint y: 349, distance: 152.1
click at [117, 349] on section "New event Events Number & QR Code Plan NotifyNow Tutorial Momento Photo Wall Mo…" at bounding box center [421, 280] width 843 height 483
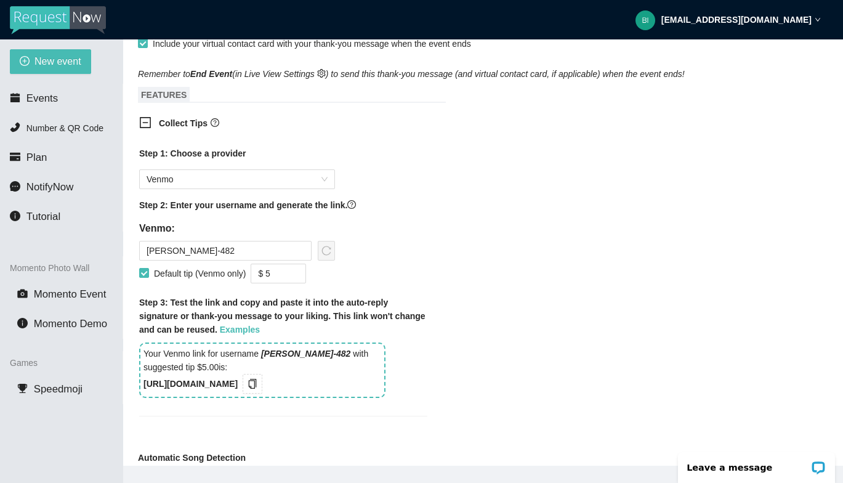
scroll to position [748, 0]
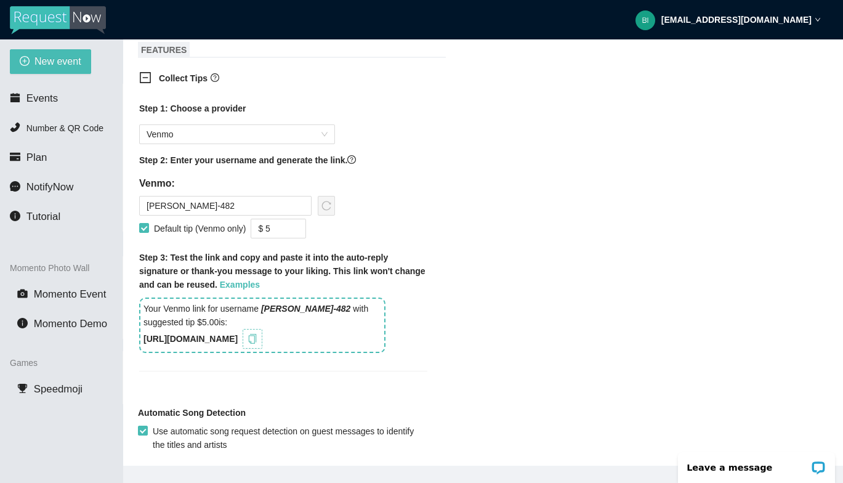
click at [257, 337] on icon "copy" at bounding box center [253, 339] width 10 height 10
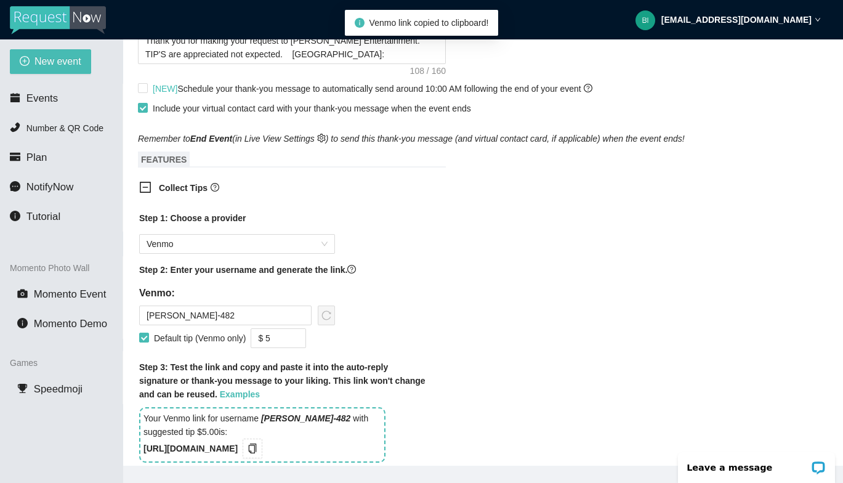
scroll to position [610, 0]
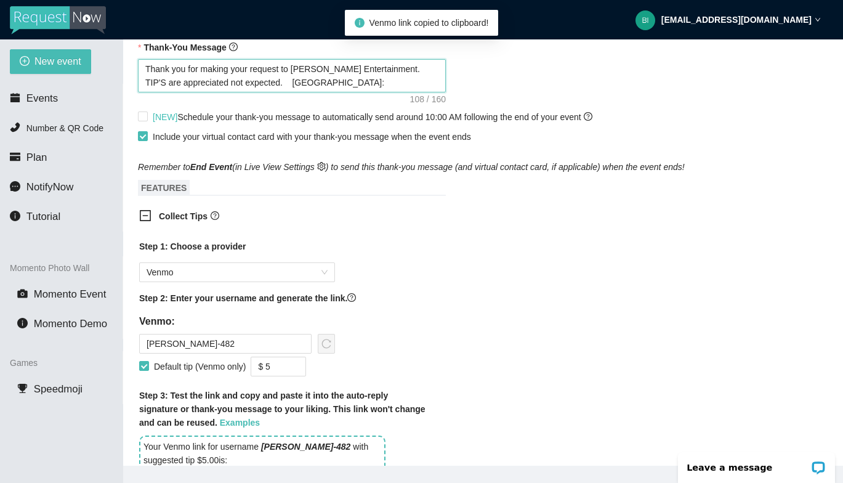
click at [341, 81] on textarea "Thank you for making your request to [PERSON_NAME] Entertainment. TIP'S are app…" at bounding box center [292, 75] width 308 height 33
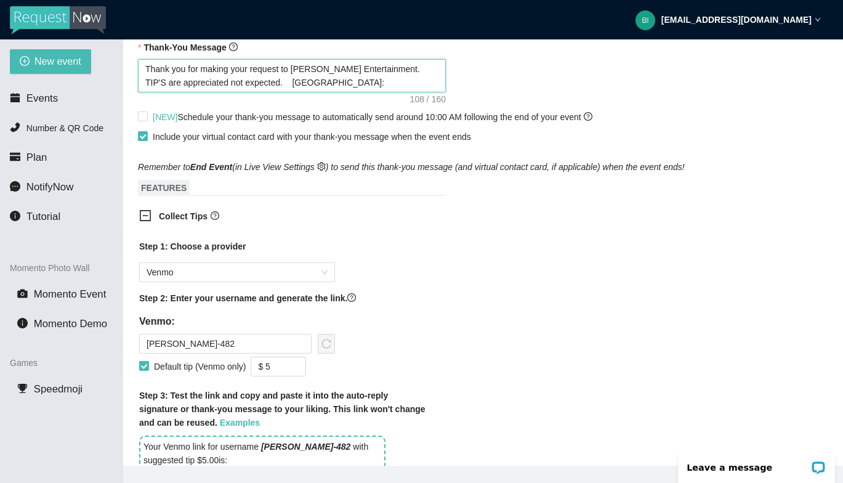
paste textarea "[URL][DOMAIN_NAME]"
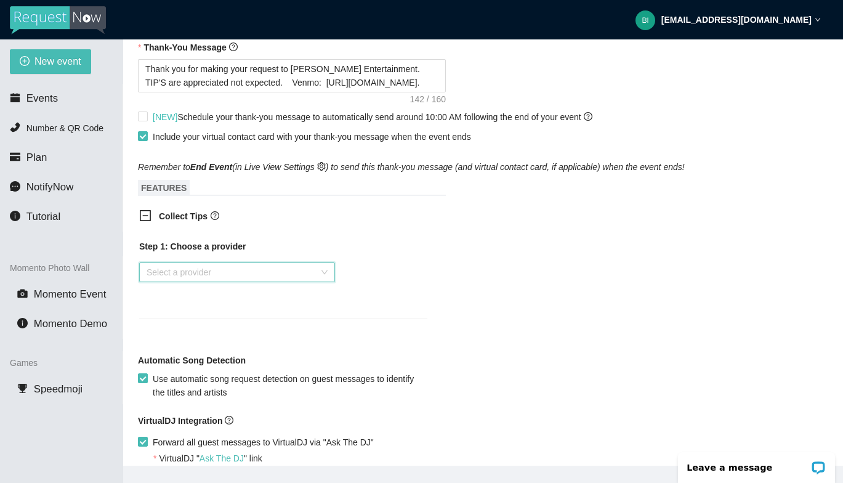
click at [322, 272] on div "Select a provider" at bounding box center [237, 272] width 196 height 20
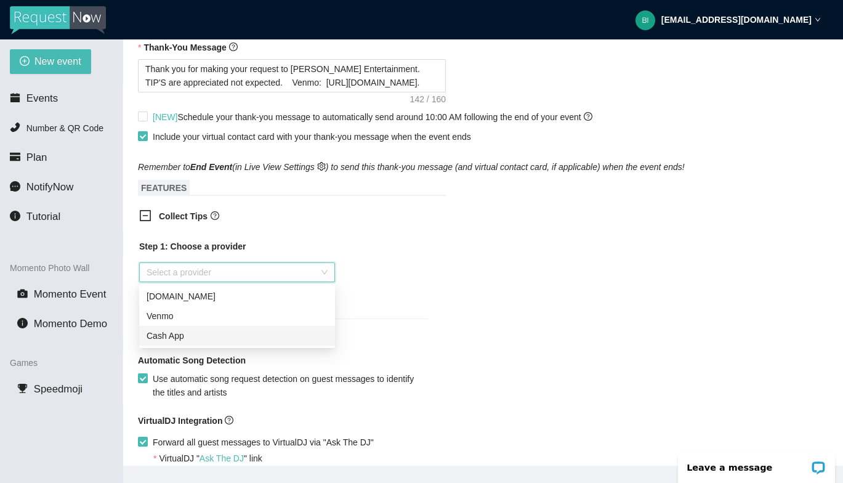
click at [268, 328] on div "Cash App" at bounding box center [237, 336] width 196 height 20
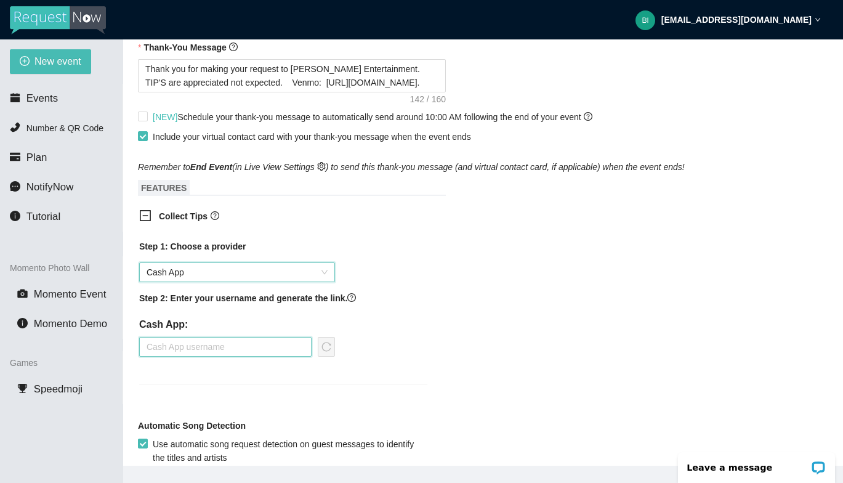
click at [233, 338] on input "text" at bounding box center [225, 347] width 172 height 20
paste input "$djwfy"
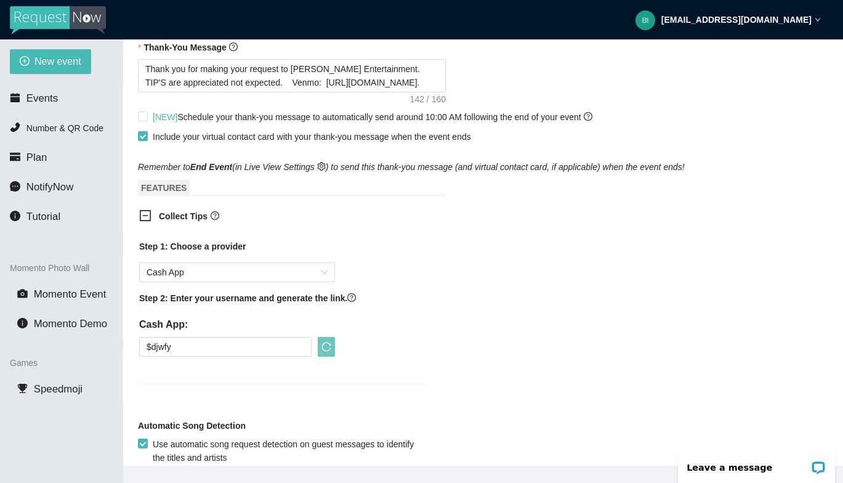
click at [327, 348] on icon "reload" at bounding box center [326, 347] width 10 height 10
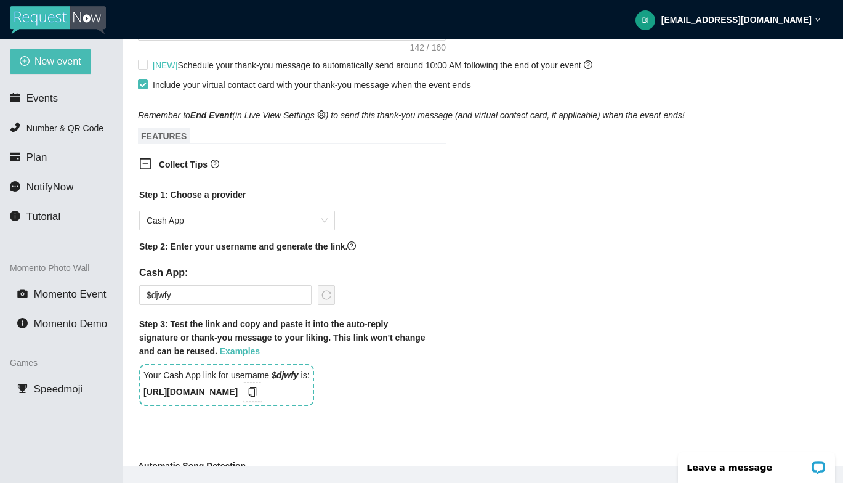
scroll to position [687, 0]
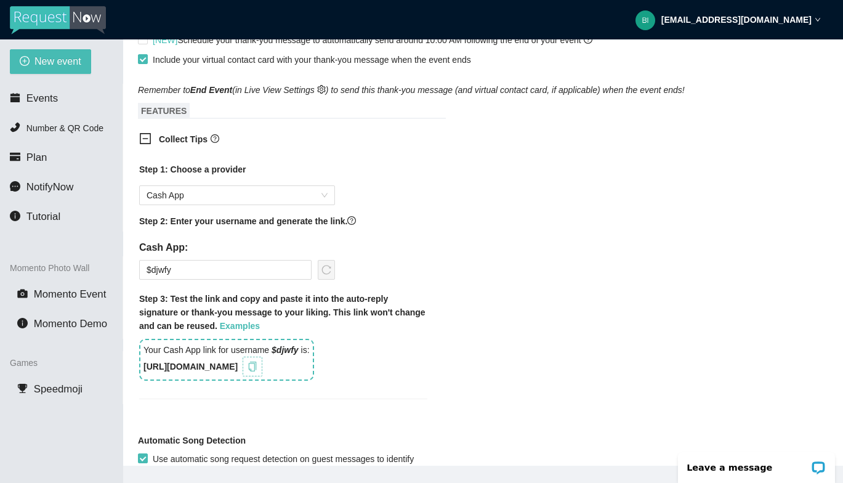
click at [257, 365] on icon "copy" at bounding box center [253, 366] width 10 height 10
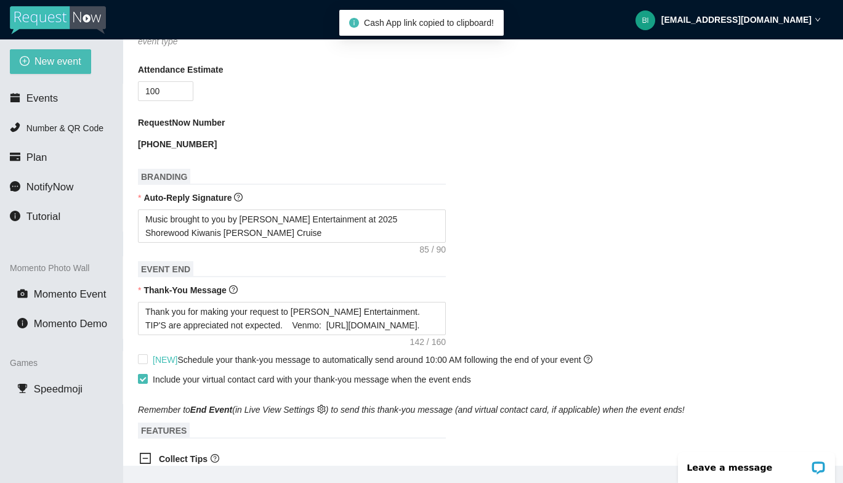
scroll to position [365, 0]
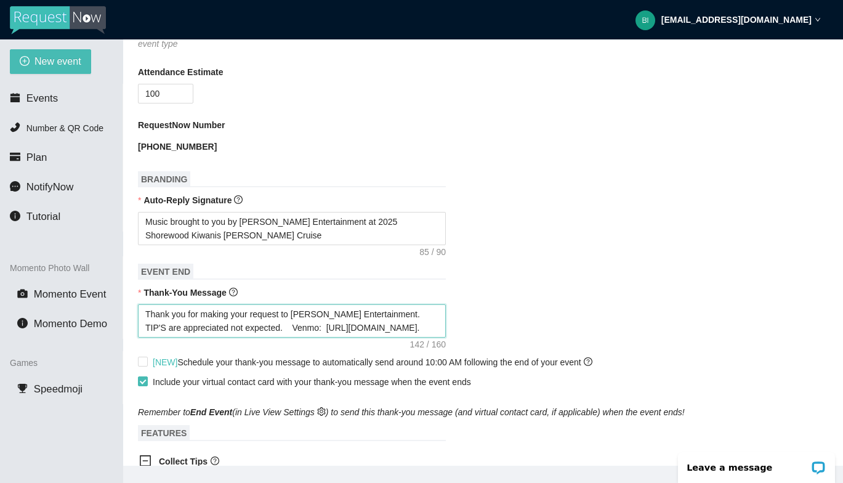
click at [429, 324] on textarea "Thank you for making your request to [PERSON_NAME] Entertainment. TIP'S are app…" at bounding box center [292, 320] width 308 height 33
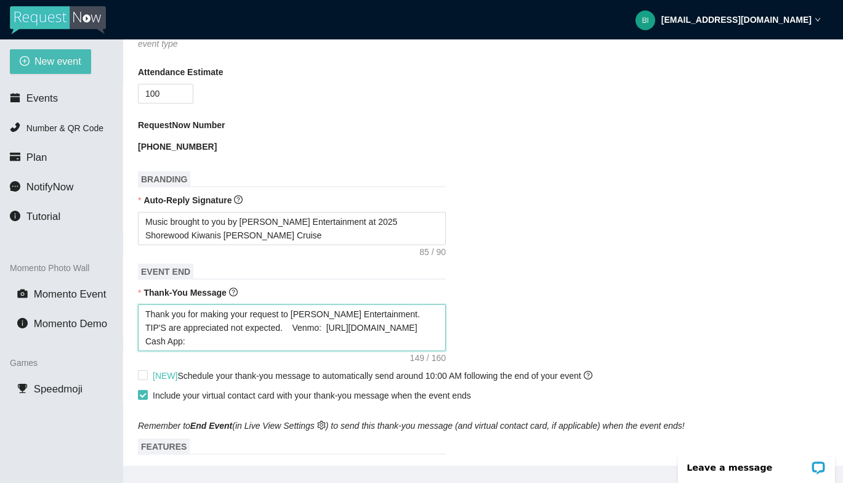
paste textarea "[URL]"
click at [211, 348] on textarea "Thank you for making your request to [PERSON_NAME] Entertainment. TIP'S are app…" at bounding box center [292, 327] width 308 height 47
paste textarea "$djwfy"
click at [494, 327] on div "Thank you for making your request to [PERSON_NAME] Entertainment. TIP'S are app…" at bounding box center [483, 327] width 690 height 47
click at [329, 369] on span "[NEW] Schedule your thank-you message to automatically send around 10:00 AM fol…" at bounding box center [372, 376] width 449 height 14
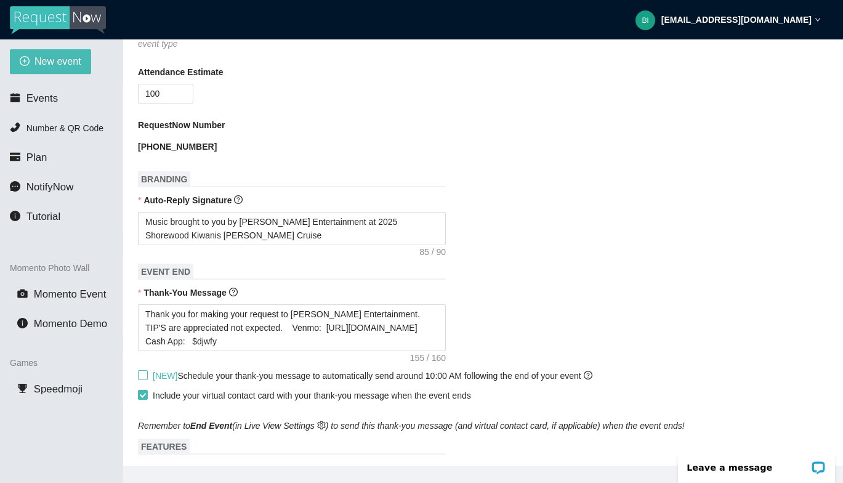
click at [147, 370] on input "[NEW] Schedule your thank-you message to automatically send around 10:00 AM fol…" at bounding box center [142, 374] width 9 height 9
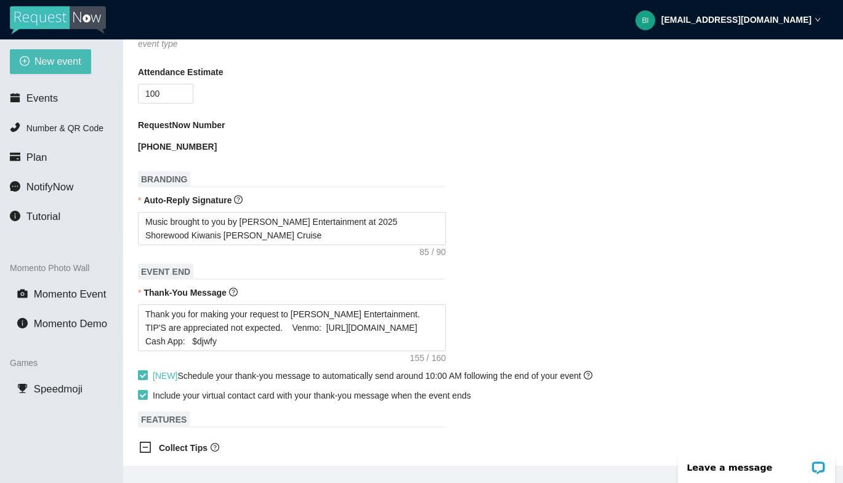
click at [342, 373] on span "[NEW] Schedule your thank-you message to automatically send around 10:00 AM fol…" at bounding box center [373, 376] width 440 height 10
click at [147, 373] on input "[NEW] Schedule your thank-you message to automatically send around 10:00 AM fol…" at bounding box center [142, 374] width 9 height 9
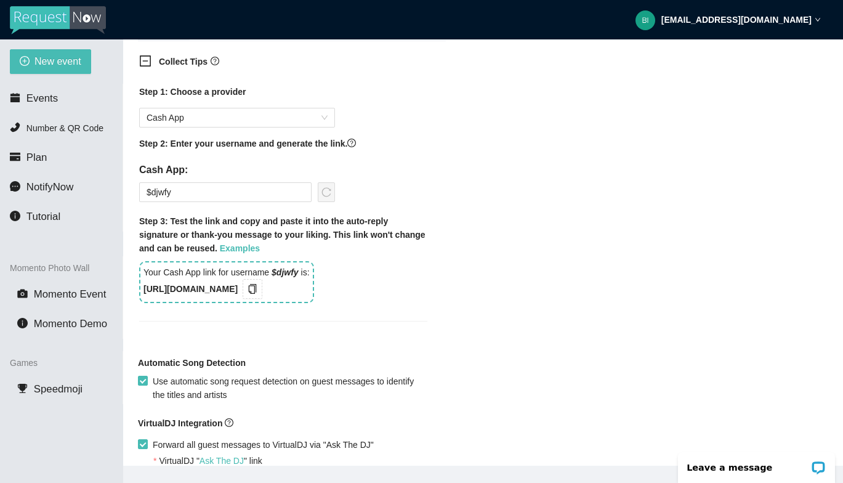
scroll to position [882, 0]
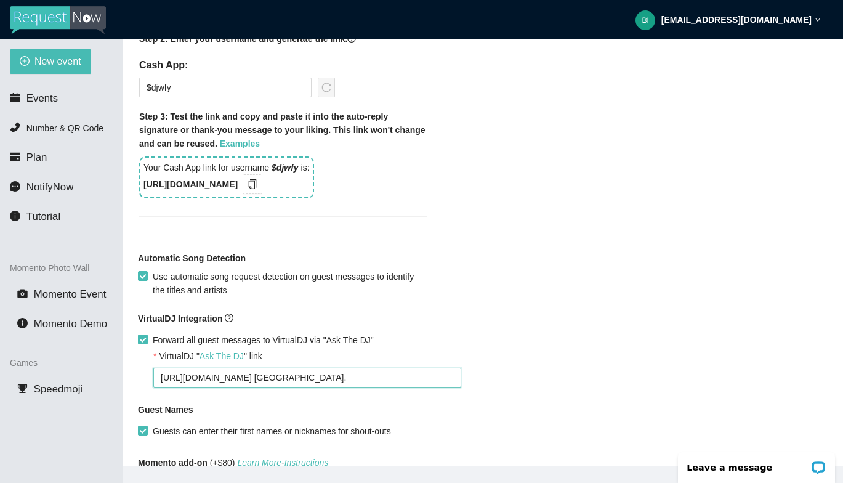
drag, startPoint x: 400, startPoint y: 382, endPoint x: 138, endPoint y: 377, distance: 262.3
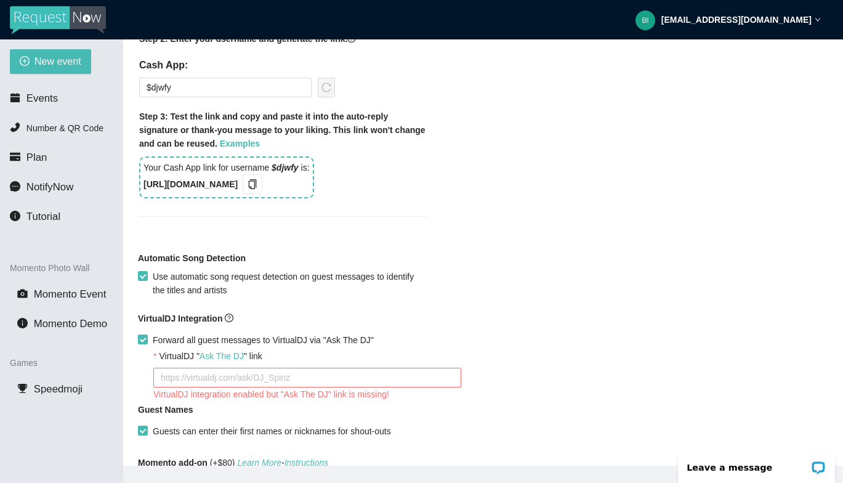
click at [146, 329] on div "VirtualDJ Integration" at bounding box center [483, 321] width 690 height 18
click at [142, 335] on input "Forward all guest messages to VirtualDJ via "Ask The DJ"" at bounding box center [142, 338] width 9 height 9
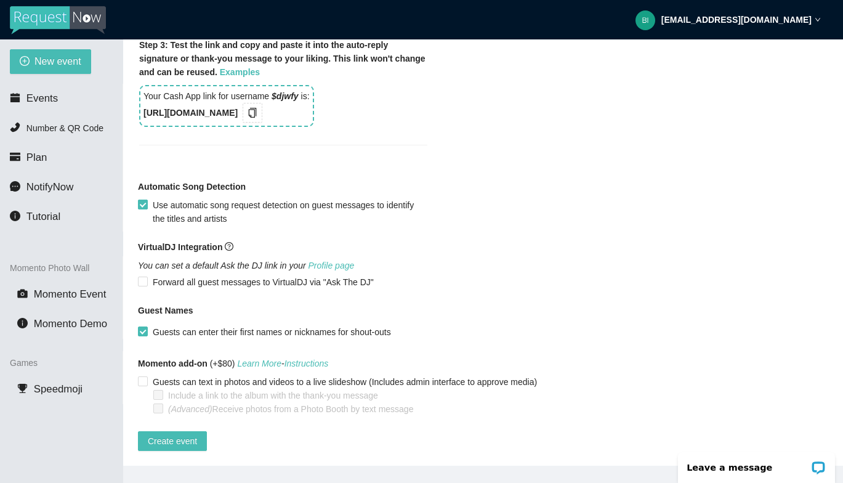
scroll to position [962, 0]
click at [179, 434] on span "Create event" at bounding box center [172, 441] width 49 height 14
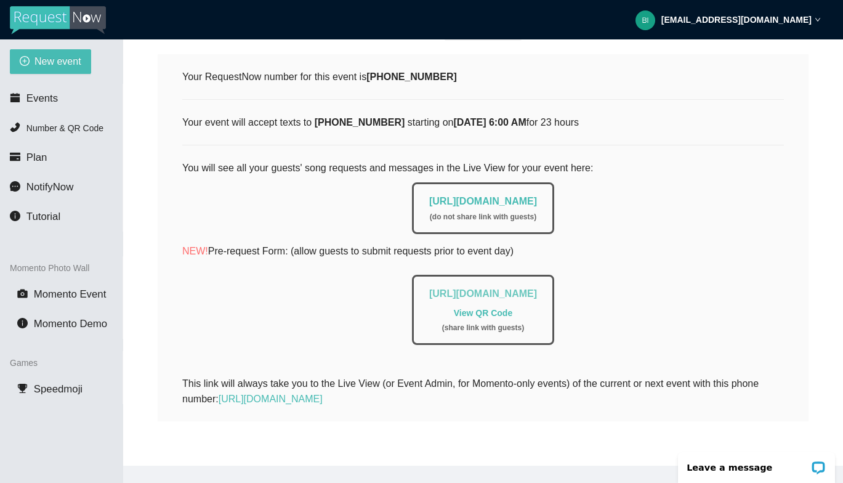
click at [429, 288] on link "[URL][DOMAIN_NAME]" at bounding box center [483, 293] width 108 height 10
click at [489, 196] on link "[URL][DOMAIN_NAME]" at bounding box center [483, 201] width 108 height 10
